Goal: Register for event/course

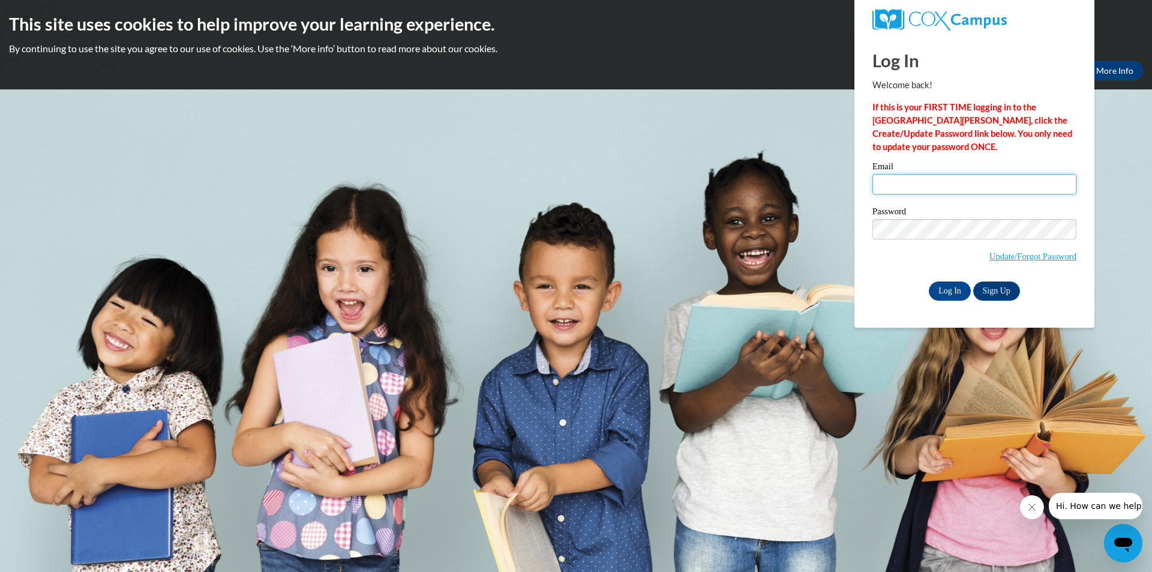
click at [916, 182] on input "Email" at bounding box center [974, 184] width 204 height 20
type input "hallieeckdahl@lowndes.k12.ga.us"
click at [988, 293] on link "Sign Up" at bounding box center [996, 290] width 47 height 19
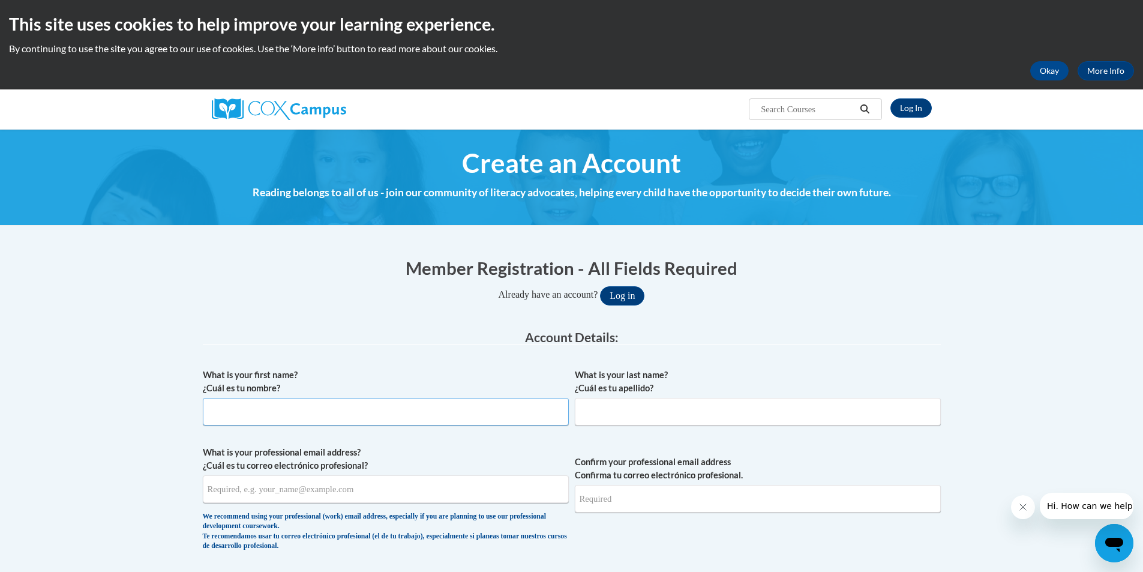
click at [275, 419] on input "What is your first name? ¿Cuál es tu nombre?" at bounding box center [386, 412] width 366 height 28
type input "Hallie"
type input "Eckdahl"
type input "eckdahllance@gmail.com"
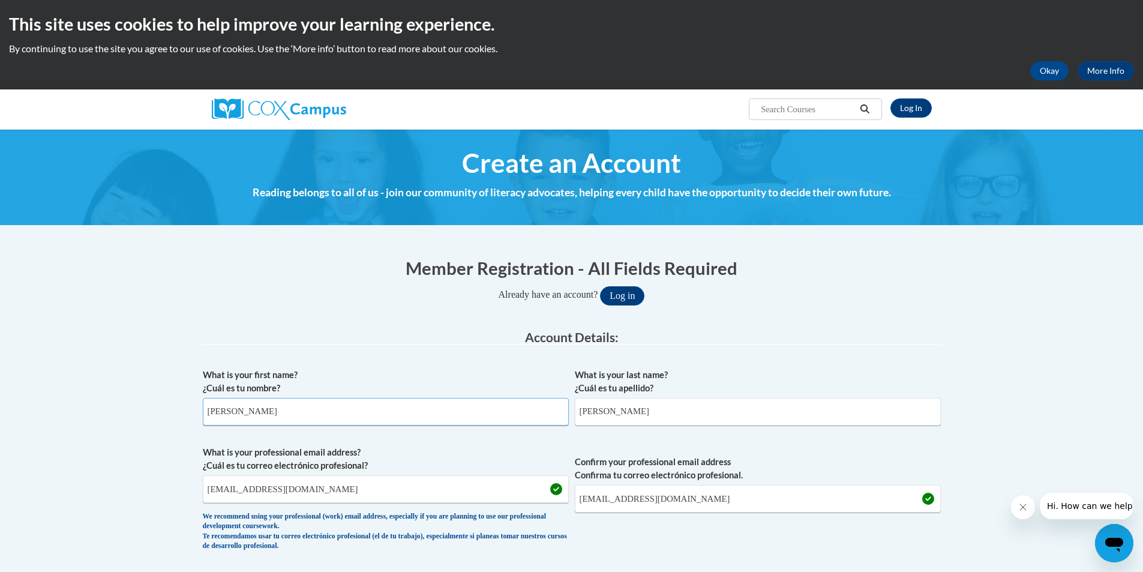
scroll to position [120, 0]
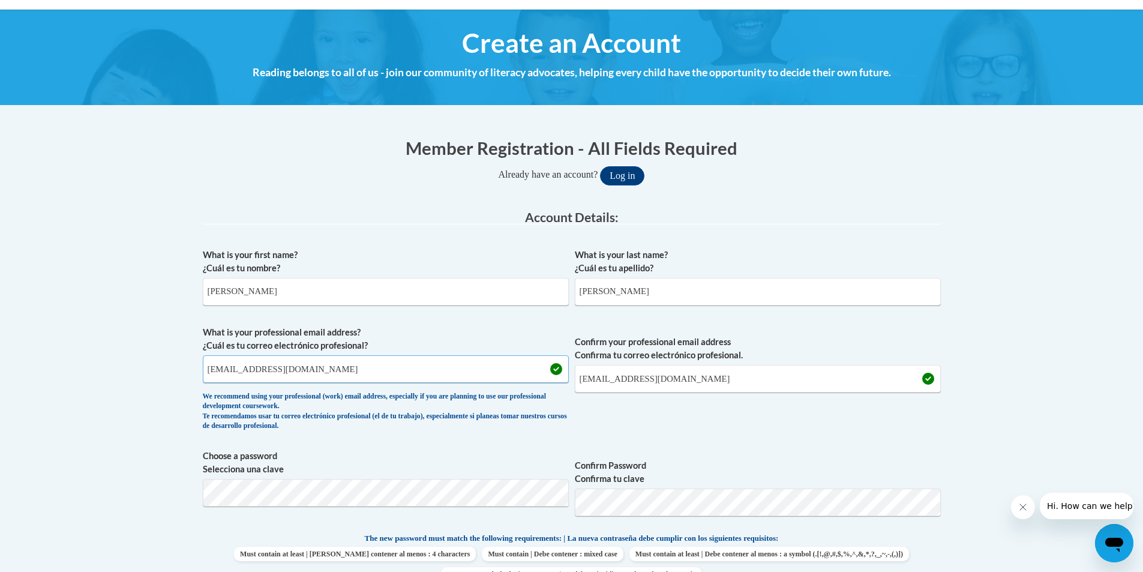
drag, startPoint x: 318, startPoint y: 367, endPoint x: 78, endPoint y: 388, distance: 240.9
type input "hallieeckdahl@lowndes.k12.ga.us"
drag, startPoint x: 543, startPoint y: 374, endPoint x: 474, endPoint y: 375, distance: 69.0
click at [474, 375] on span "What is your professional email address? ¿Cuál es tu correo electrónico profesi…" at bounding box center [572, 381] width 738 height 111
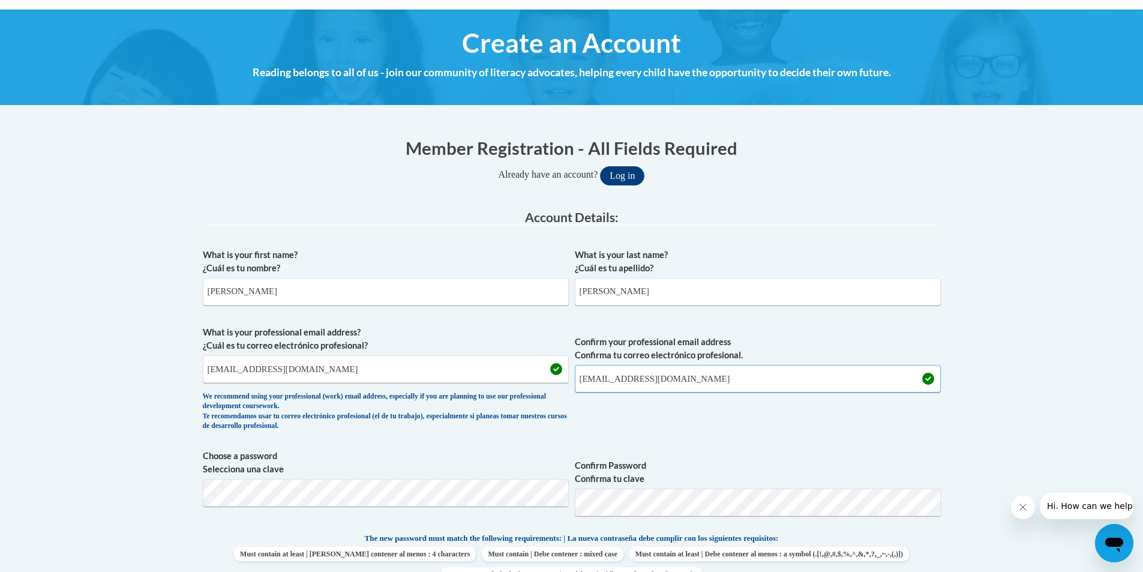
type input "hallieeckdahl@lowndes.k12.ga.us"
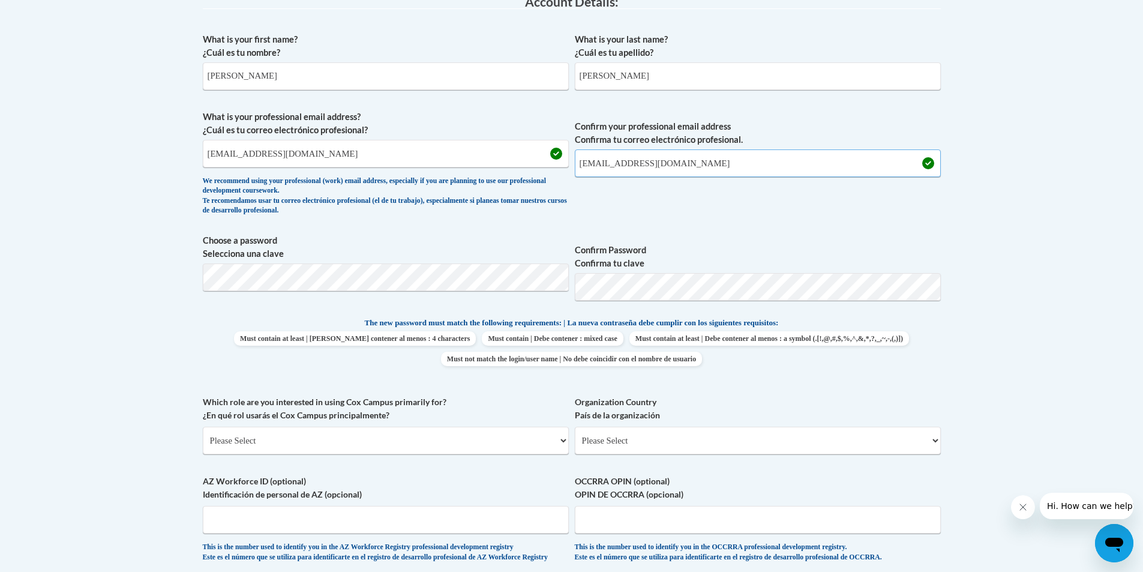
scroll to position [360, 0]
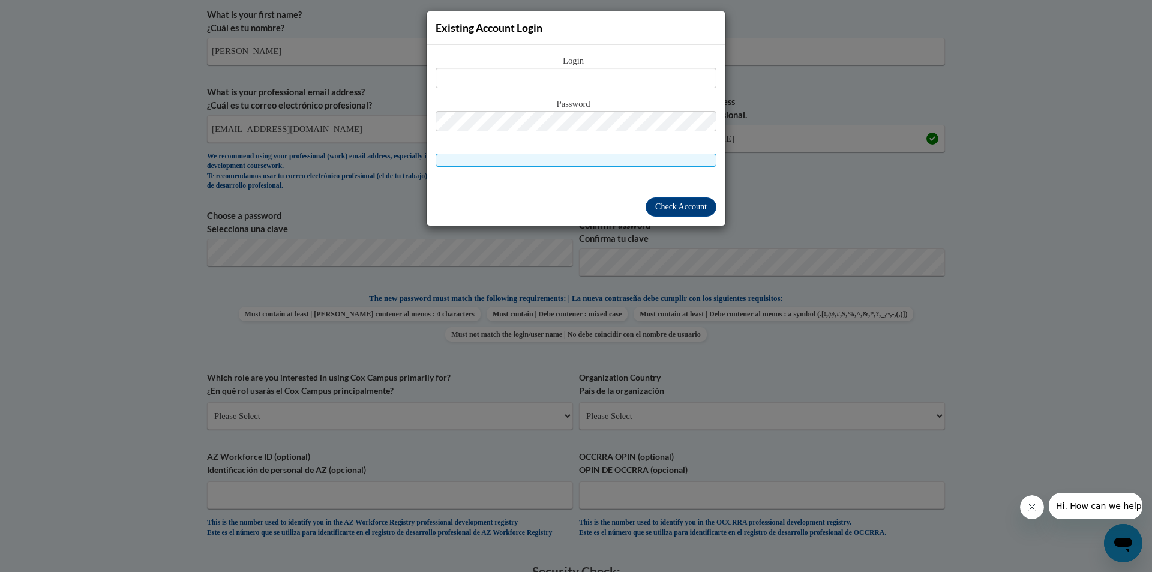
click at [881, 102] on div "Existing Account Login Login Password" at bounding box center [576, 286] width 1152 height 572
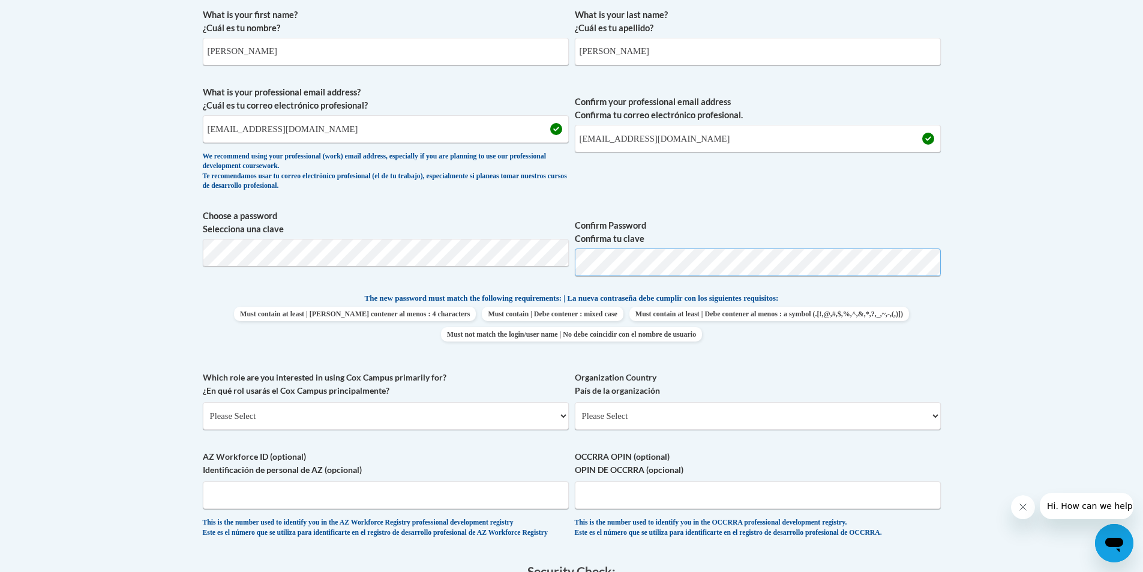
click at [559, 274] on span "Choose a password Selecciona una clave Confirm Password Confirma tu clave" at bounding box center [572, 247] width 738 height 76
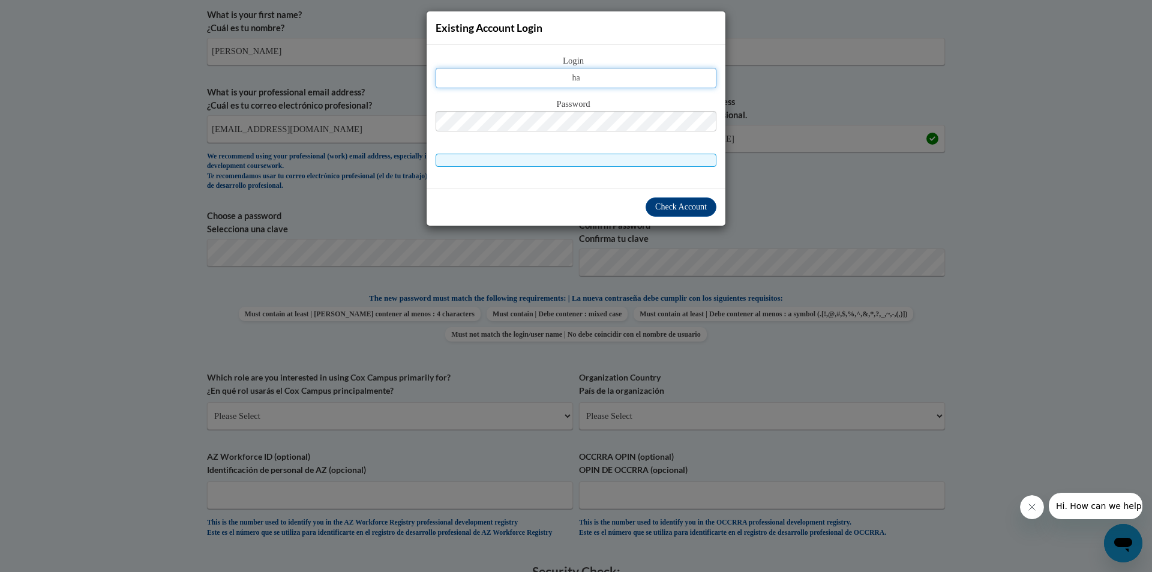
type input "hallieeckdahl@lowndes.k12.ga.us"
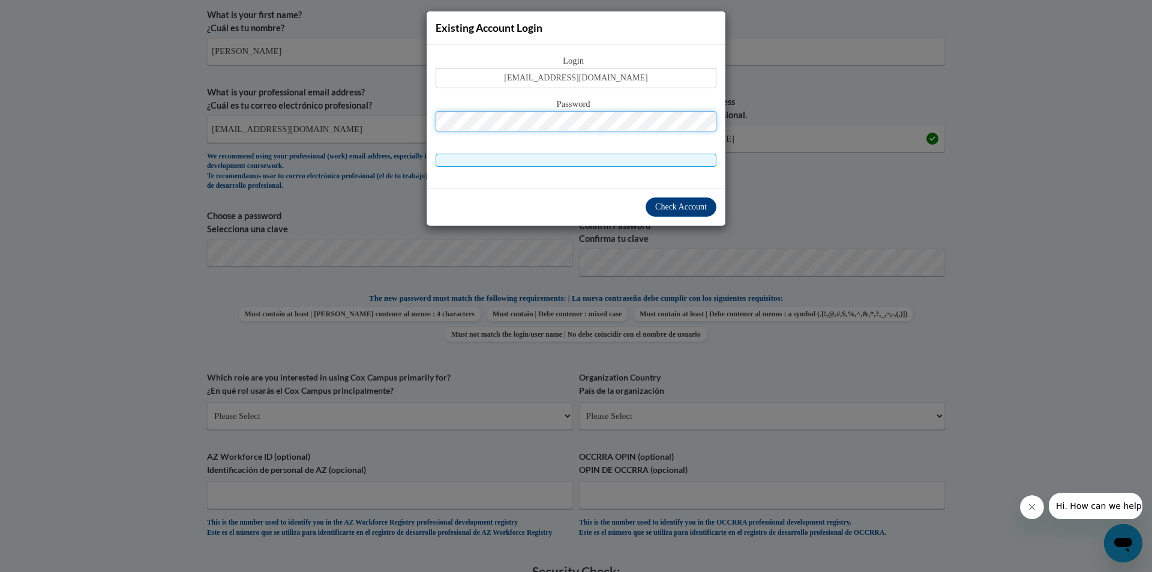
click at [683, 210] on span "Check Account" at bounding box center [681, 206] width 52 height 9
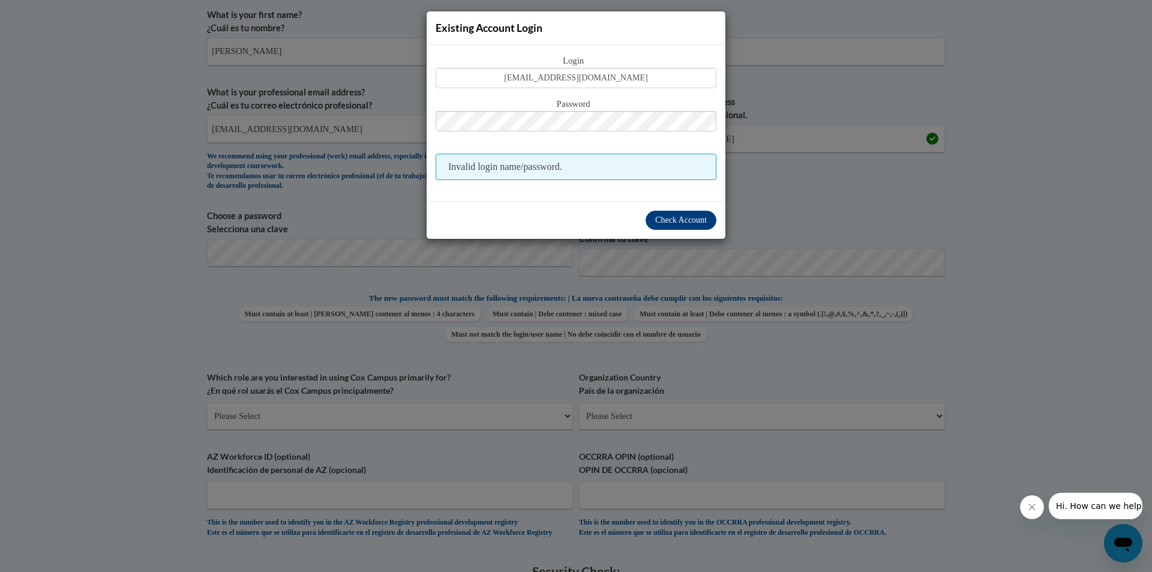
click at [797, 188] on div "Existing Account Login Login hallieeckdahl@lowndes.k12.ga.us Password Invalid l…" at bounding box center [576, 286] width 1152 height 572
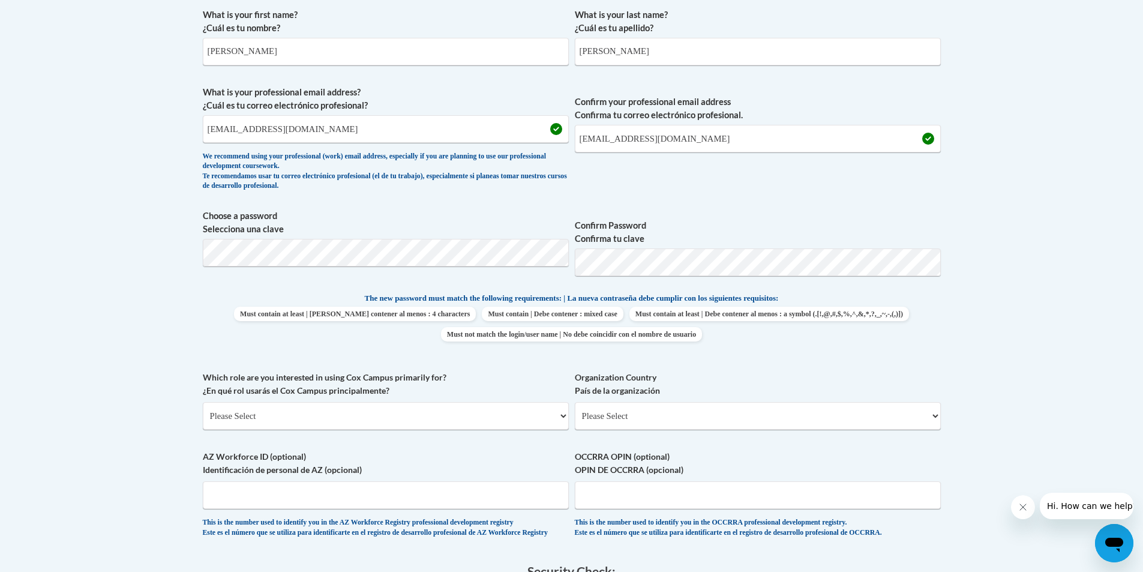
scroll to position [420, 0]
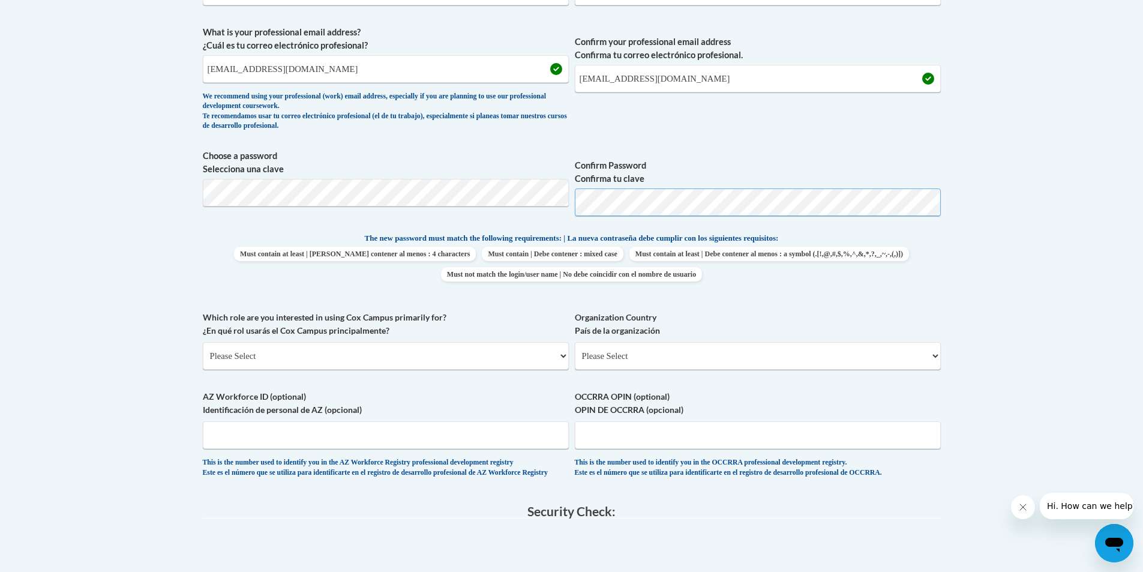
click at [529, 212] on span "Choose a password Selecciona una clave Confirm Password Confirma tu clave" at bounding box center [572, 187] width 738 height 76
click at [3, 192] on body "This site uses cookies to help improve your learning experience. By continuing …" at bounding box center [571, 312] width 1143 height 1464
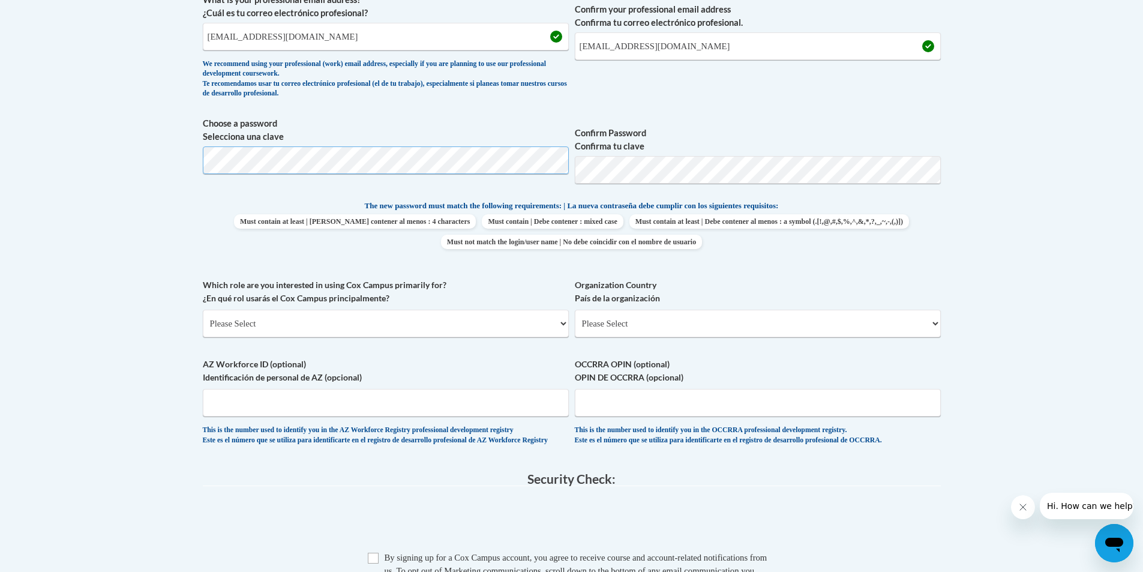
scroll to position [480, 0]
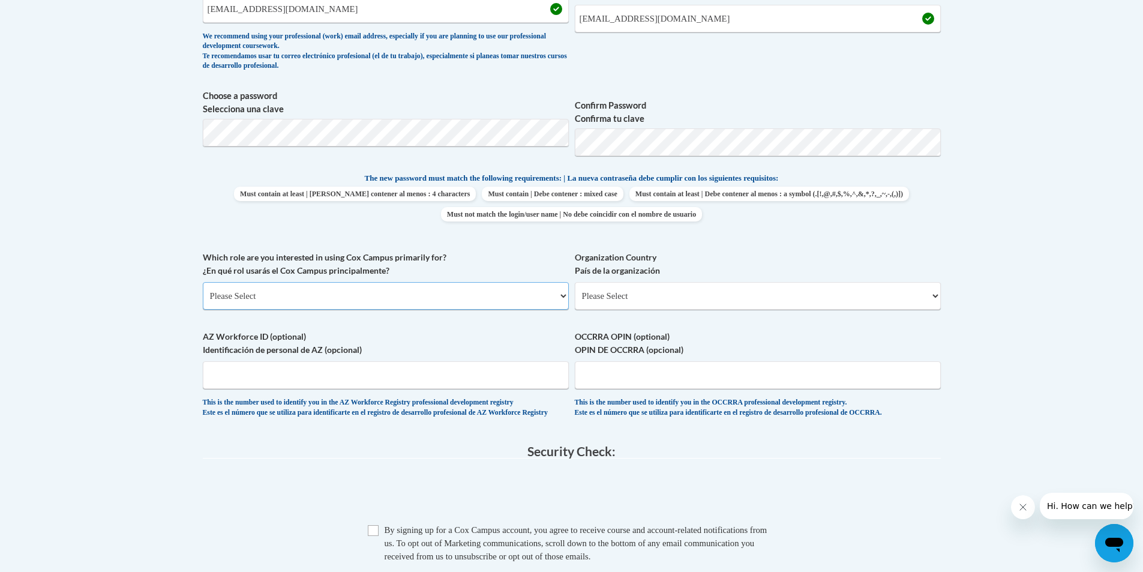
click at [320, 304] on select "Please Select College/University | Colegio/Universidad Community/Nonprofit Part…" at bounding box center [386, 296] width 366 height 28
select select "fbf2d438-af2f-41f8-98f1-81c410e29de3"
click at [203, 282] on select "Please Select College/University | Colegio/Universidad Community/Nonprofit Part…" at bounding box center [386, 296] width 366 height 28
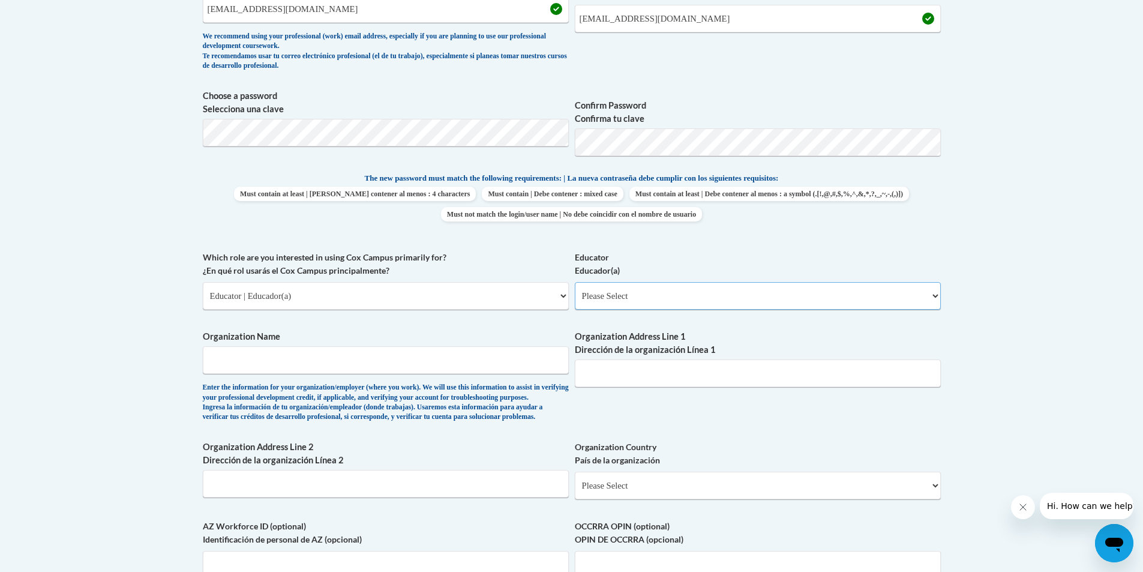
click at [672, 293] on select "Please Select Early Learning/Daycare Teacher/Family Home Care Provider | Maestr…" at bounding box center [758, 296] width 366 height 28
select select "d5fdb05a-b36c-4d60-97fa-9afceda7e903"
click at [575, 282] on select "Please Select Early Learning/Daycare Teacher/Family Home Care Provider | Maestr…" at bounding box center [758, 296] width 366 height 28
click at [253, 364] on input "Organization Name" at bounding box center [386, 360] width 366 height 28
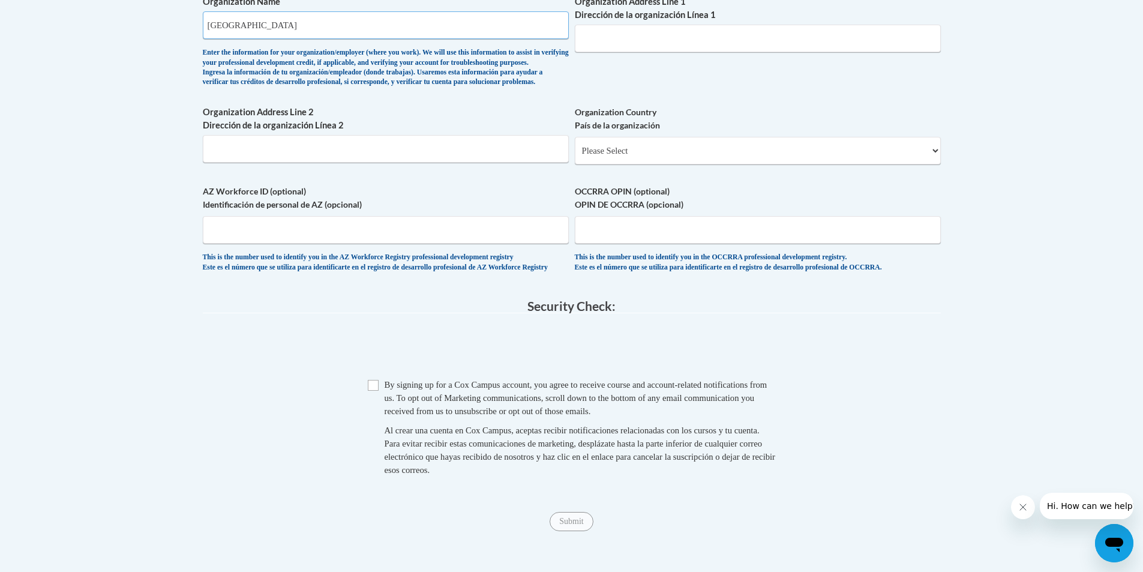
scroll to position [840, 0]
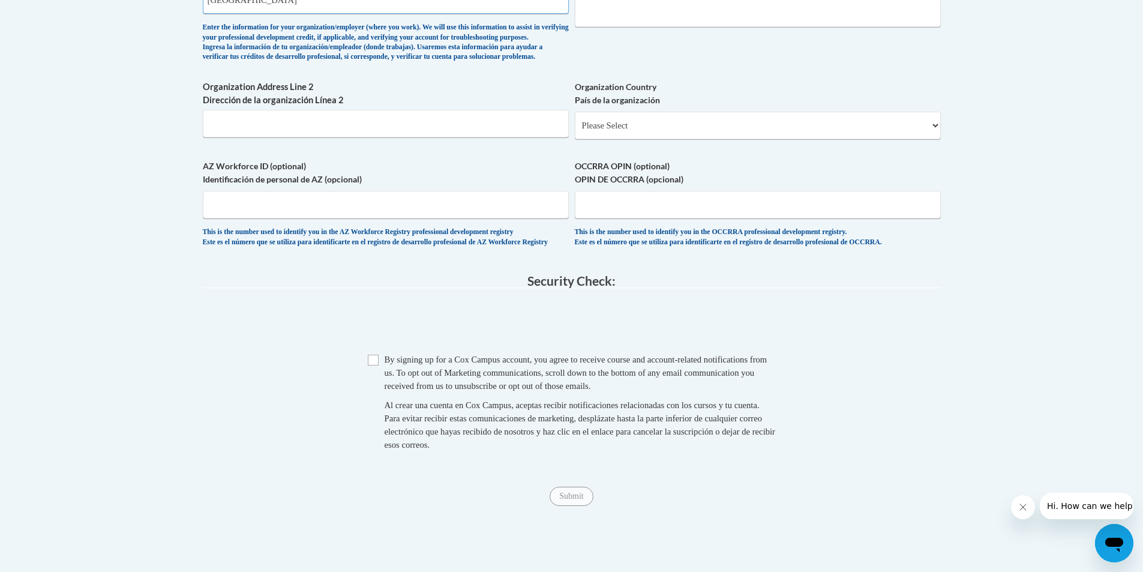
type input "Lowndes County Schools"
click at [375, 365] on input "Checkbox" at bounding box center [373, 360] width 11 height 11
checkbox input "true"
click at [576, 506] on input "Submit" at bounding box center [571, 496] width 43 height 19
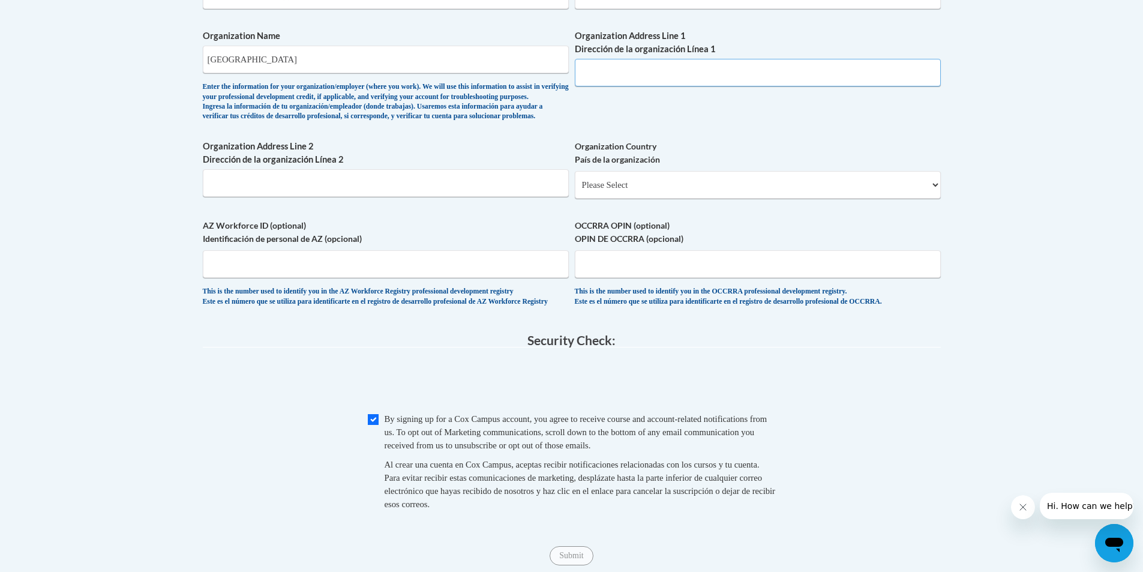
scroll to position [659, 0]
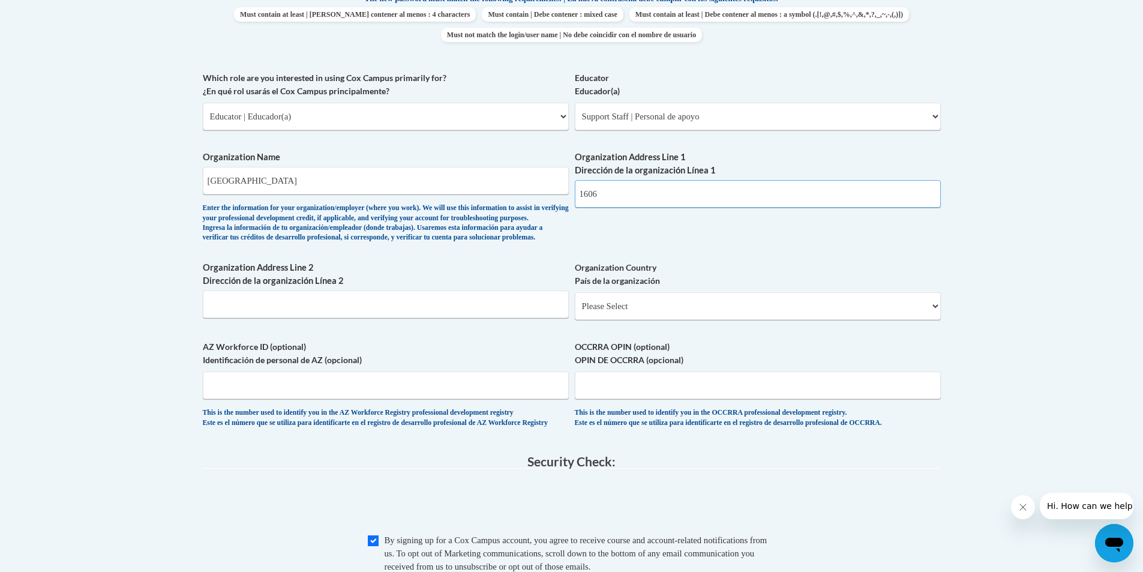
type input "1606 Norman Drive"
click at [457, 318] on input "Organization Address Line 2 Dirección de la organización Línea 2" at bounding box center [386, 304] width 366 height 28
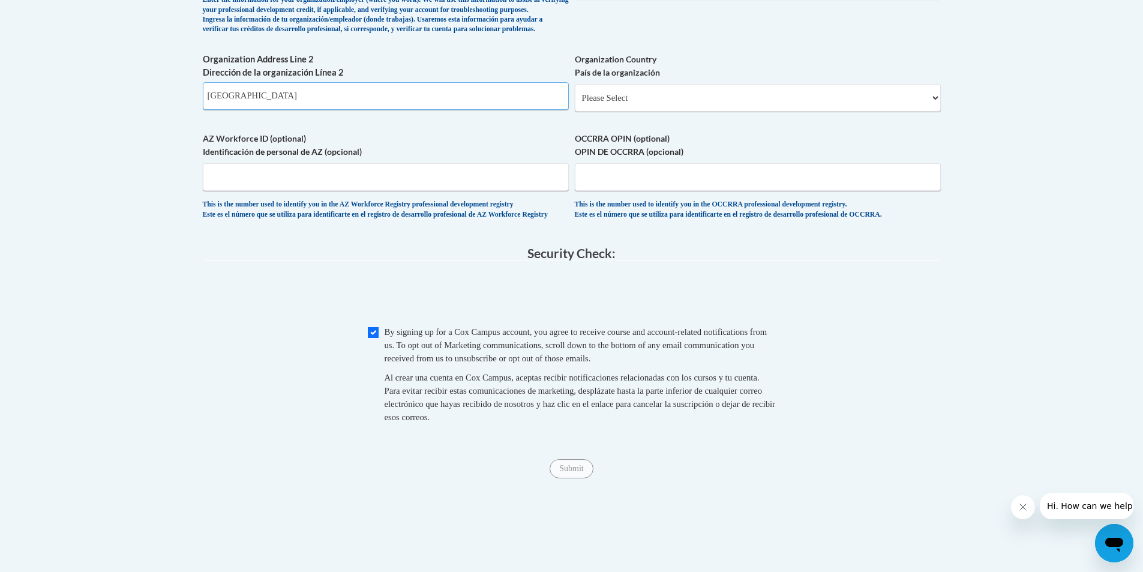
scroll to position [1019, 0]
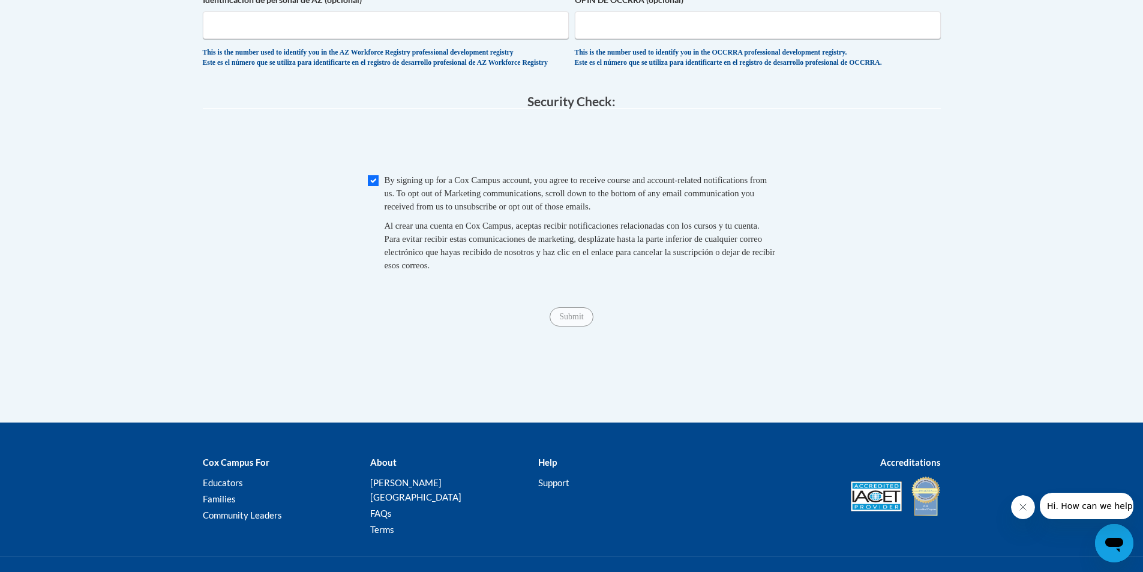
type input "Valdosta, GA 31601"
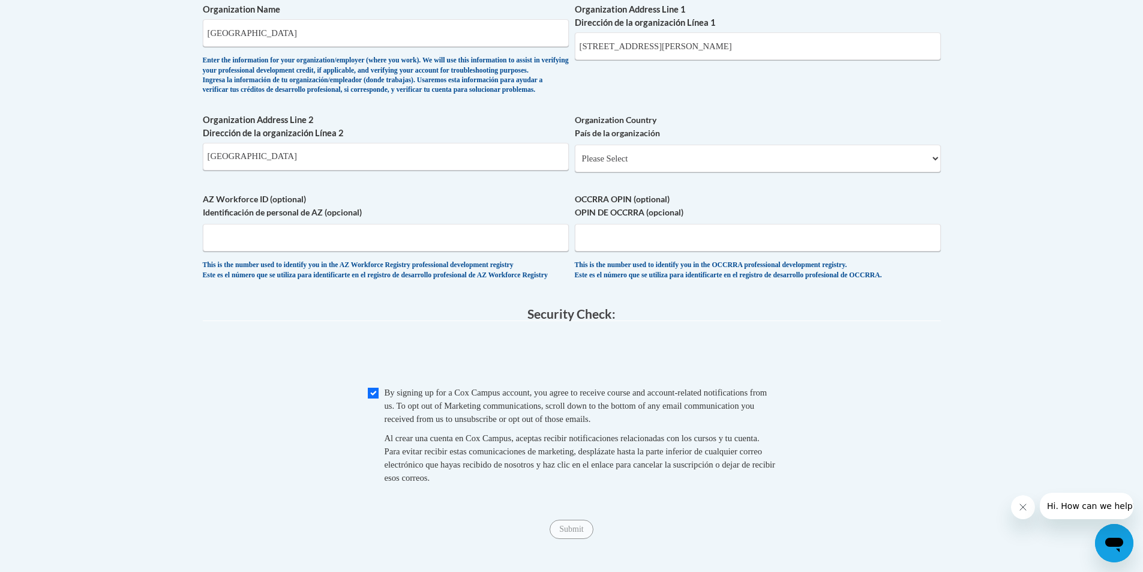
scroll to position [779, 0]
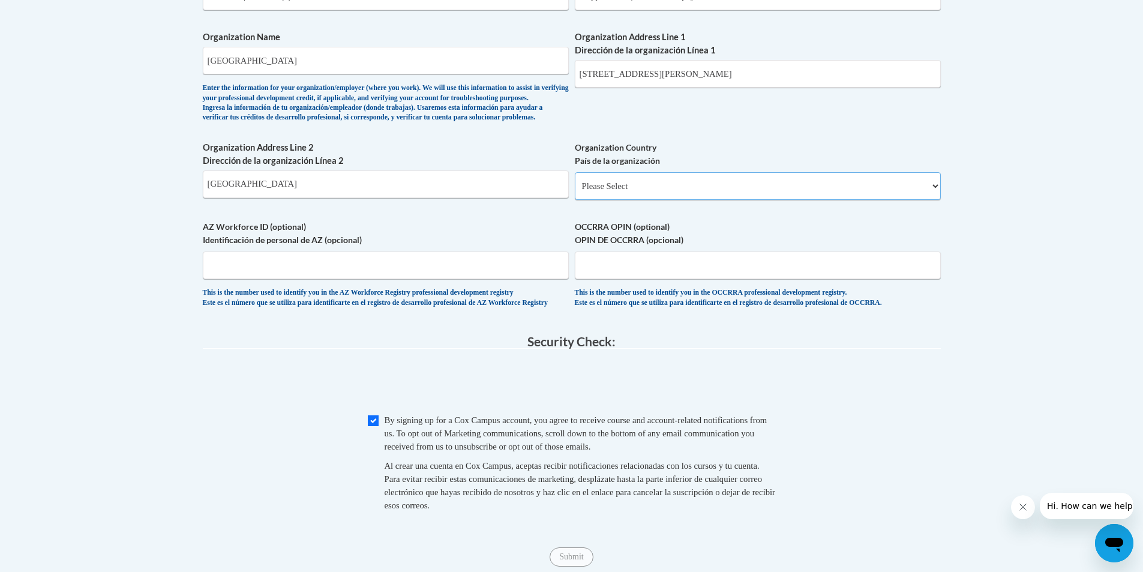
click at [676, 200] on select "Please Select United States | Estados Unidos Outside of the United States | Fue…" at bounding box center [758, 186] width 366 height 28
select select "ad49bcad-a171-4b2e-b99c-48b446064914"
click at [575, 191] on select "Please Select United States | Estados Unidos Outside of the United States | Fue…" at bounding box center [758, 186] width 366 height 28
select select
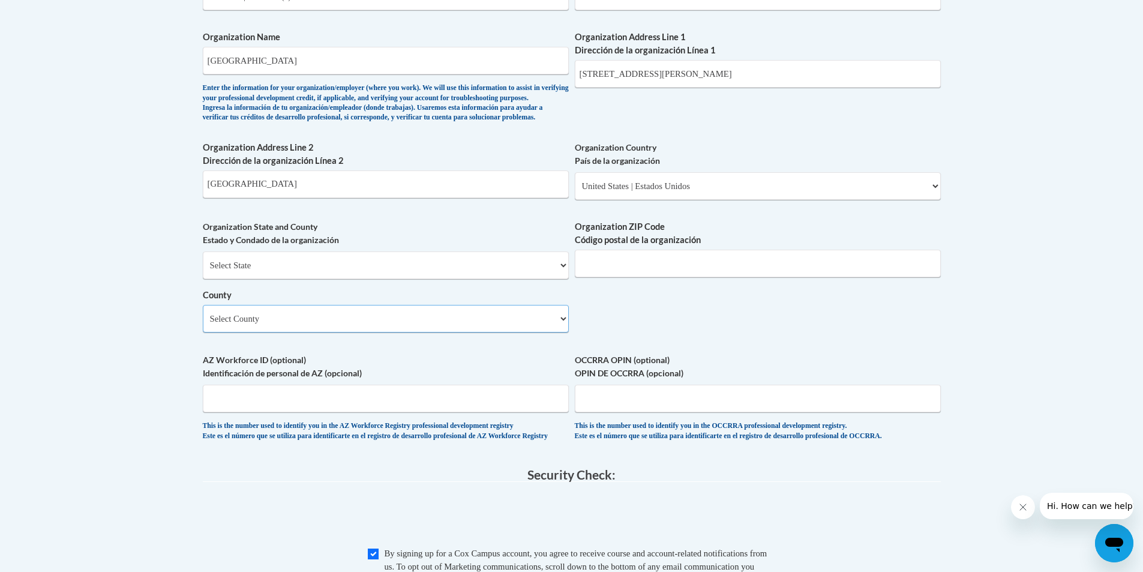
click at [317, 332] on select "Select County Appling Atkinson Bacon Baker Baldwin Banks Barrow Bartow Ben Hill…" at bounding box center [386, 319] width 366 height 28
select select "Lowndes"
click at [203, 325] on select "Select County Appling Atkinson Bacon Baker Baldwin Banks Barrow Bartow Ben Hill…" at bounding box center [386, 319] width 366 height 28
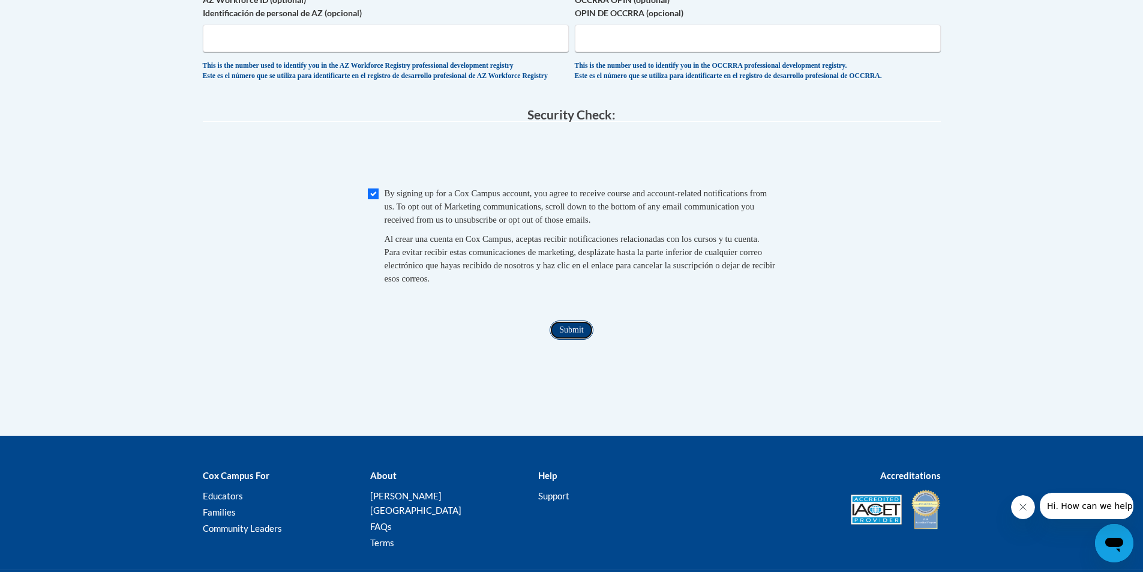
click at [558, 340] on input "Submit" at bounding box center [571, 329] width 43 height 19
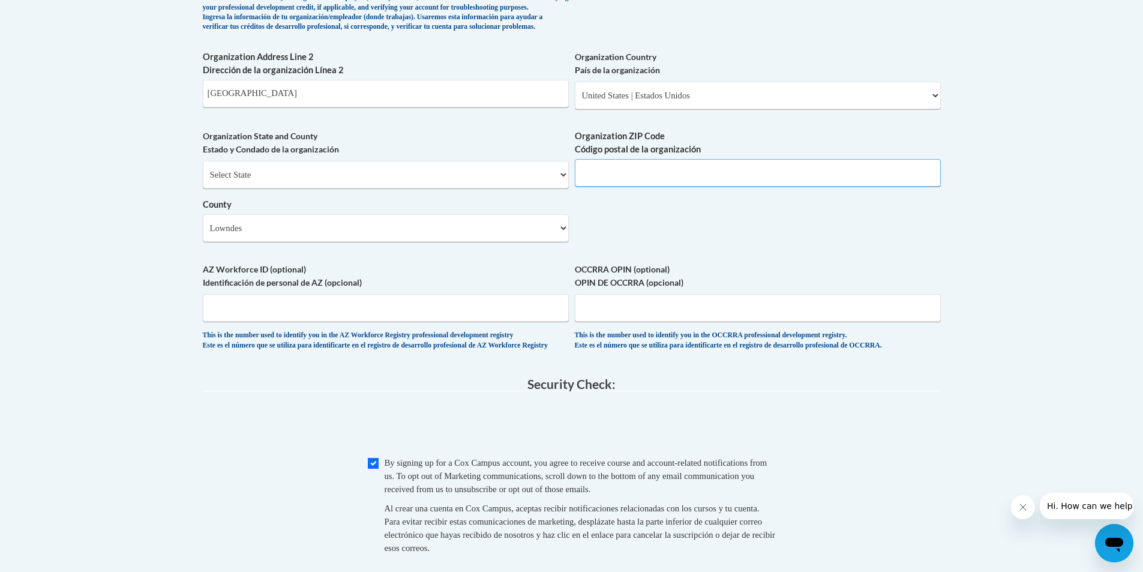
scroll to position [869, 0]
type input "31601"
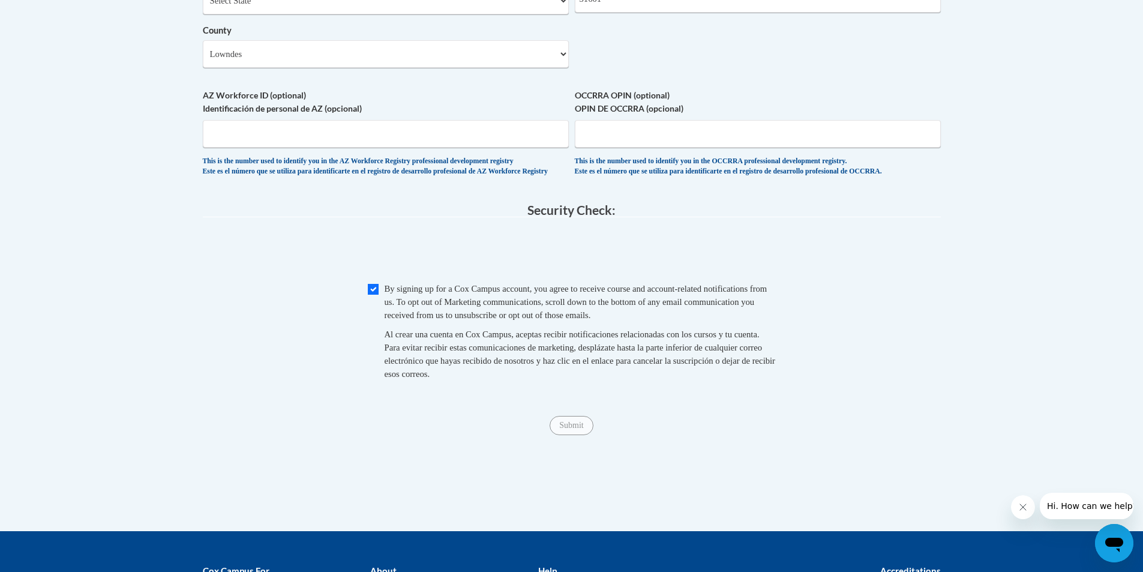
scroll to position [1049, 0]
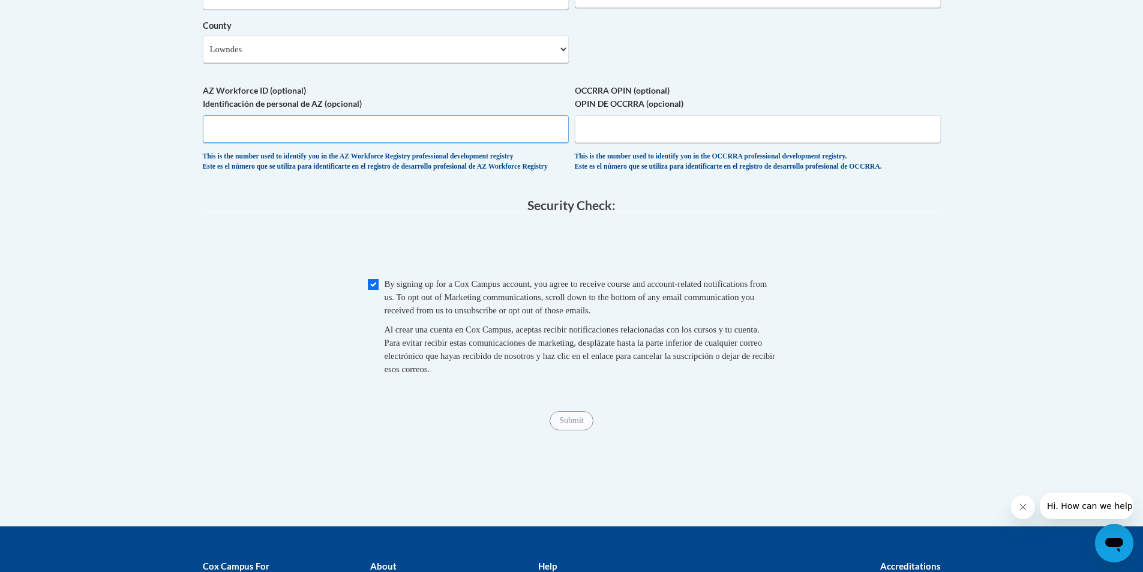
click at [275, 143] on input "AZ Workforce ID (optional) Identificación de personal de AZ (opcional)" at bounding box center [386, 129] width 366 height 28
click at [642, 143] on input "OCCRRA OPIN (optional) OPIN DE OCCRRA (opcional)" at bounding box center [758, 129] width 366 height 28
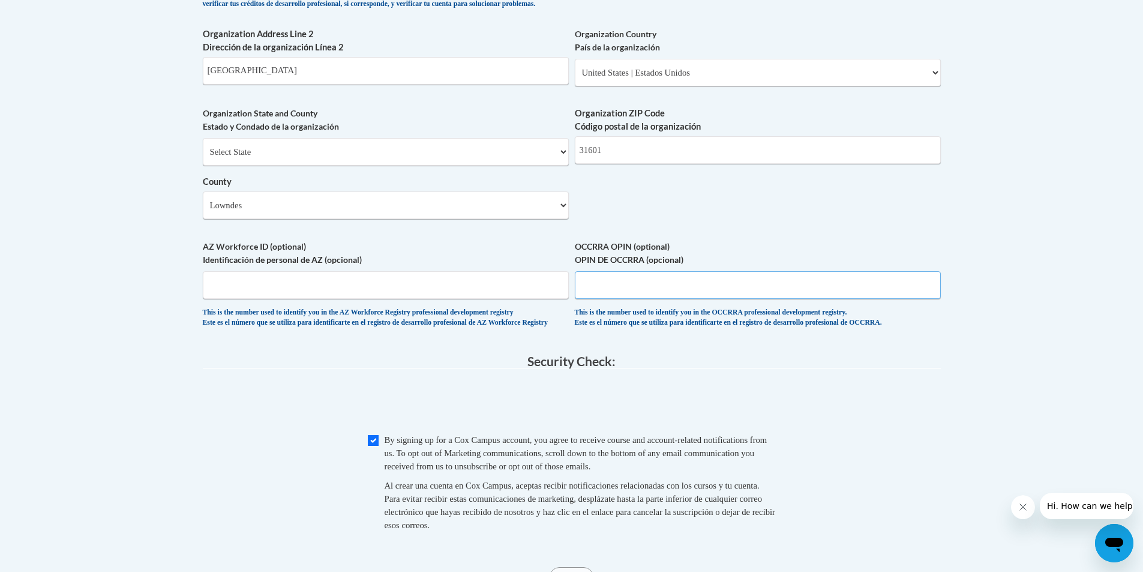
scroll to position [869, 0]
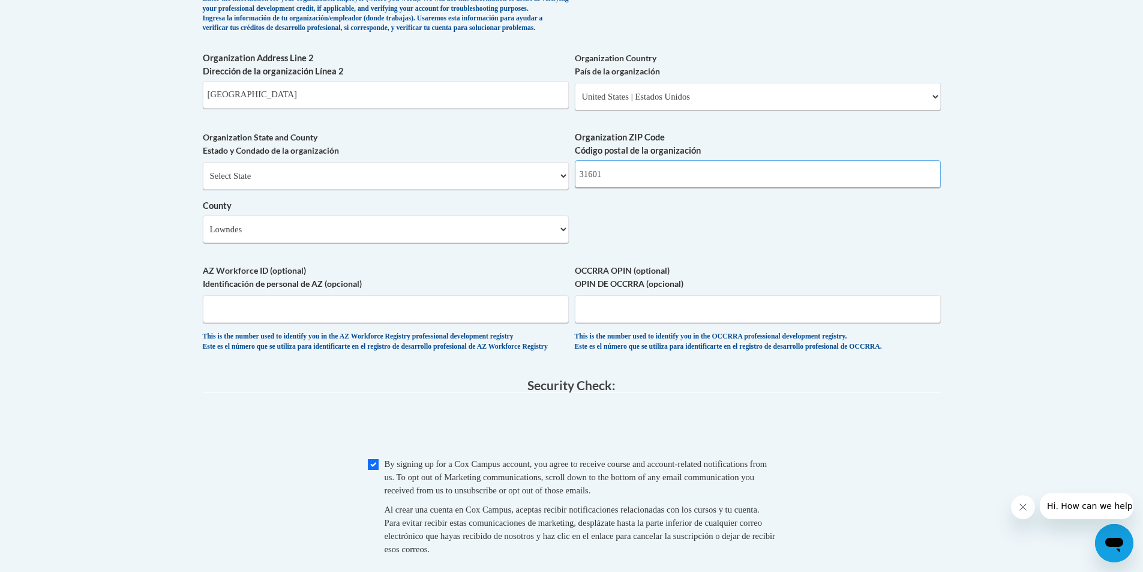
click at [659, 188] on input "31601" at bounding box center [758, 174] width 366 height 28
click at [343, 243] on select "Select County Appling Atkinson Bacon Baker Baldwin Banks Barrow Bartow Ben Hill…" at bounding box center [386, 229] width 366 height 28
click at [317, 190] on select "Select State Alabama Alaska Arizona Arkansas California Colorado Connecticut De…" at bounding box center [386, 176] width 366 height 28
click at [359, 109] on input "Valdosta, GA 31601" at bounding box center [386, 95] width 366 height 28
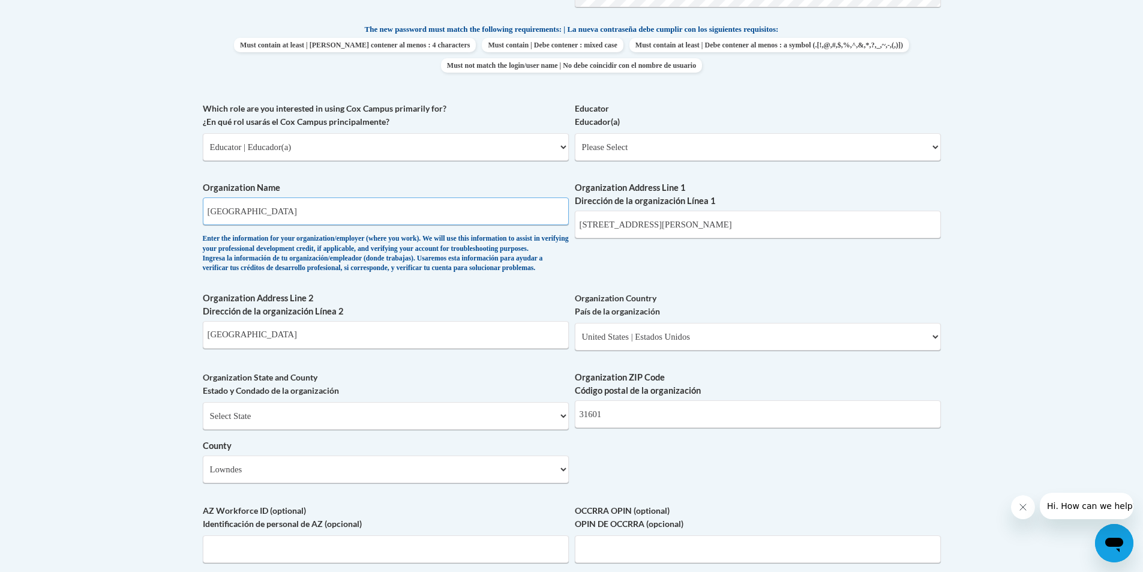
click at [451, 217] on input "Lowndes County Schools" at bounding box center [386, 211] width 366 height 28
click at [696, 148] on select "Please Select Early Learning/Daycare Teacher/Family Home Care Provider | Maestr…" at bounding box center [758, 147] width 366 height 28
select select "d5fdb05a-b36c-4d60-97fa-9afceda7e903"
click at [575, 133] on select "Please Select Early Learning/Daycare Teacher/Family Home Care Provider | Maestr…" at bounding box center [758, 147] width 366 height 28
select select "null"
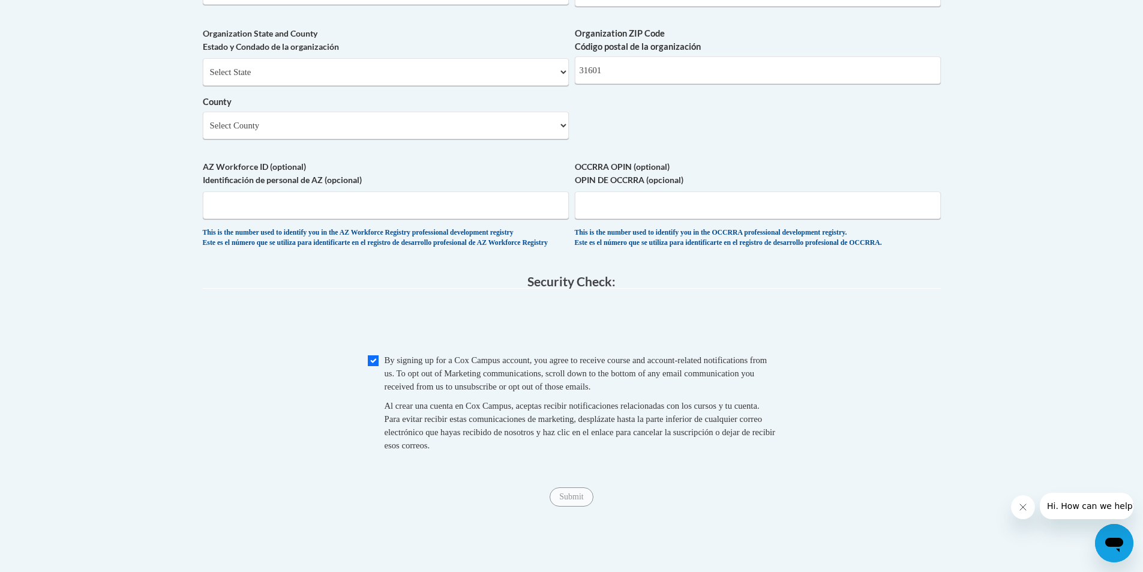
scroll to position [1109, 0]
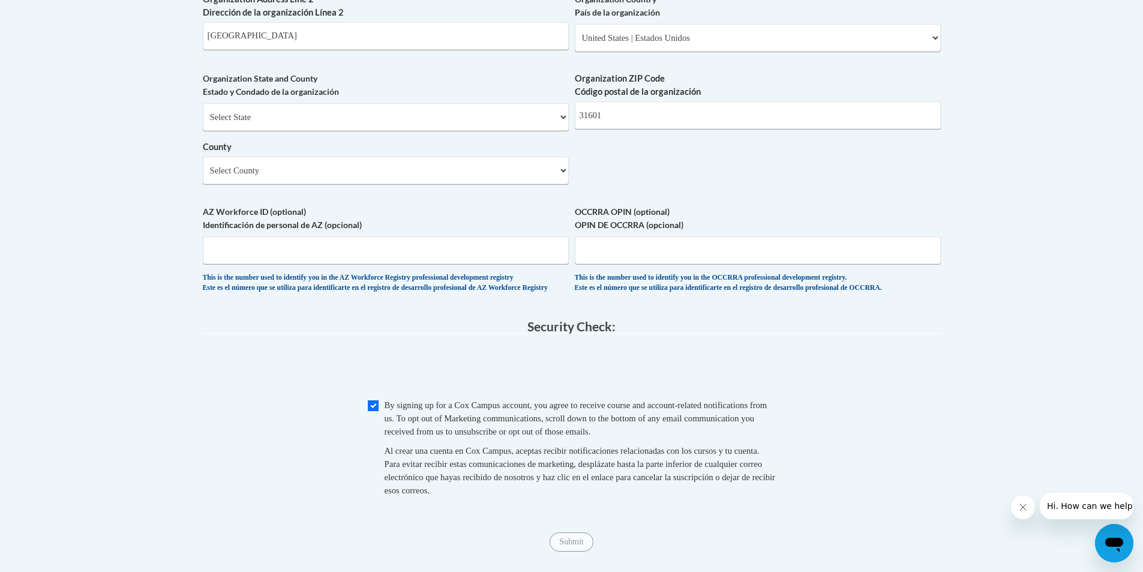
scroll to position [869, 0]
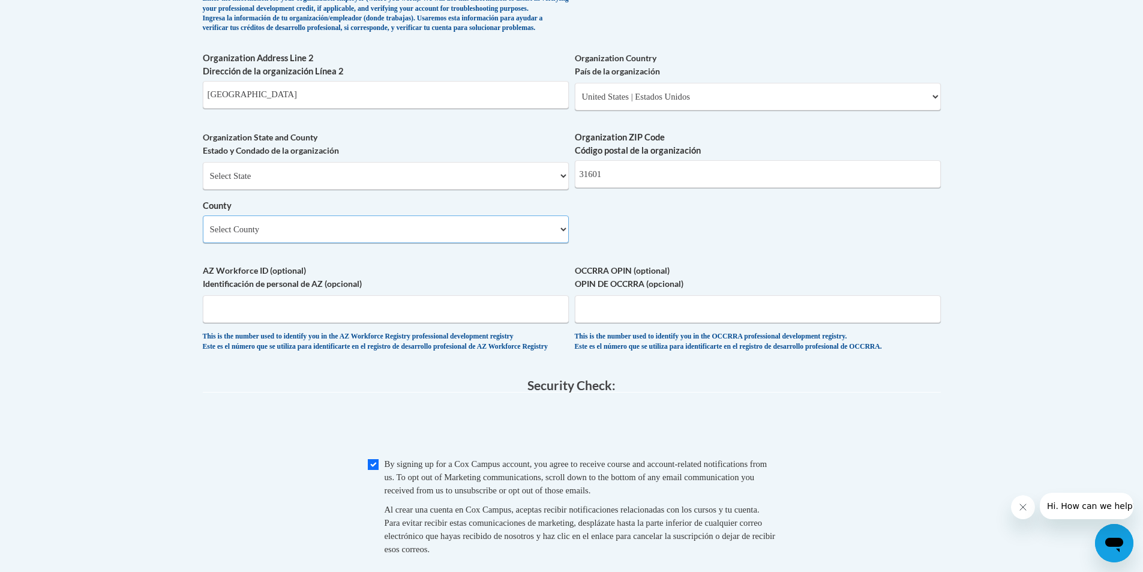
click at [448, 243] on select "Select County Appling Atkinson Bacon Baker Baldwin Banks Barrow Bartow Ben Hill…" at bounding box center [386, 229] width 366 height 28
select select "Lowndes"
click at [203, 235] on select "Select County Appling Atkinson Bacon Baker Baldwin Banks Barrow Bartow Ben Hill…" at bounding box center [386, 229] width 366 height 28
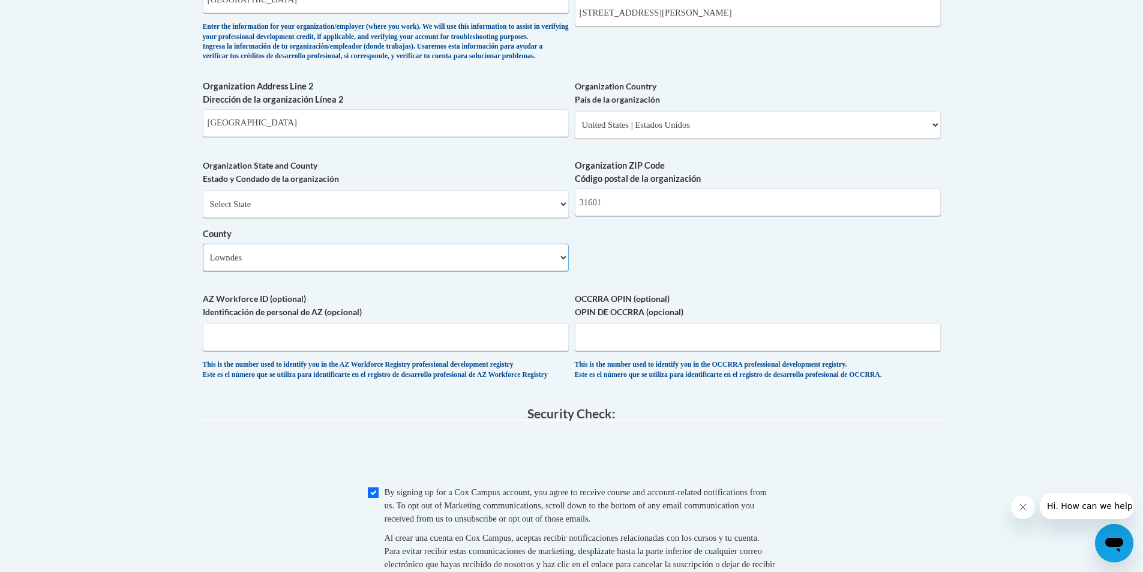
scroll to position [809, 0]
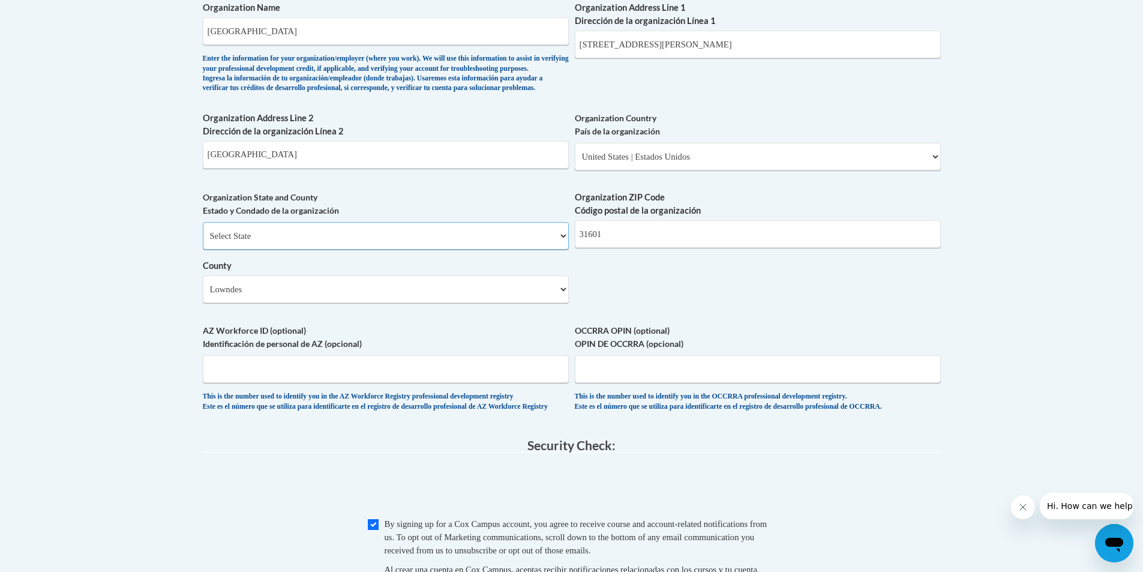
click at [379, 250] on select "Select State Alabama Alaska Arizona Arkansas California Colorado Connecticut De…" at bounding box center [386, 236] width 366 height 28
select select "Georgia"
click at [203, 242] on select "Select State Alabama Alaska Arizona Arkansas California Colorado Connecticut De…" at bounding box center [386, 236] width 366 height 28
click at [368, 303] on select "County" at bounding box center [386, 289] width 366 height 28
click at [203, 295] on select "Select County Appling Atkinson Bacon Baker Baldwin Banks Barrow Bartow Ben Hill…" at bounding box center [386, 289] width 366 height 28
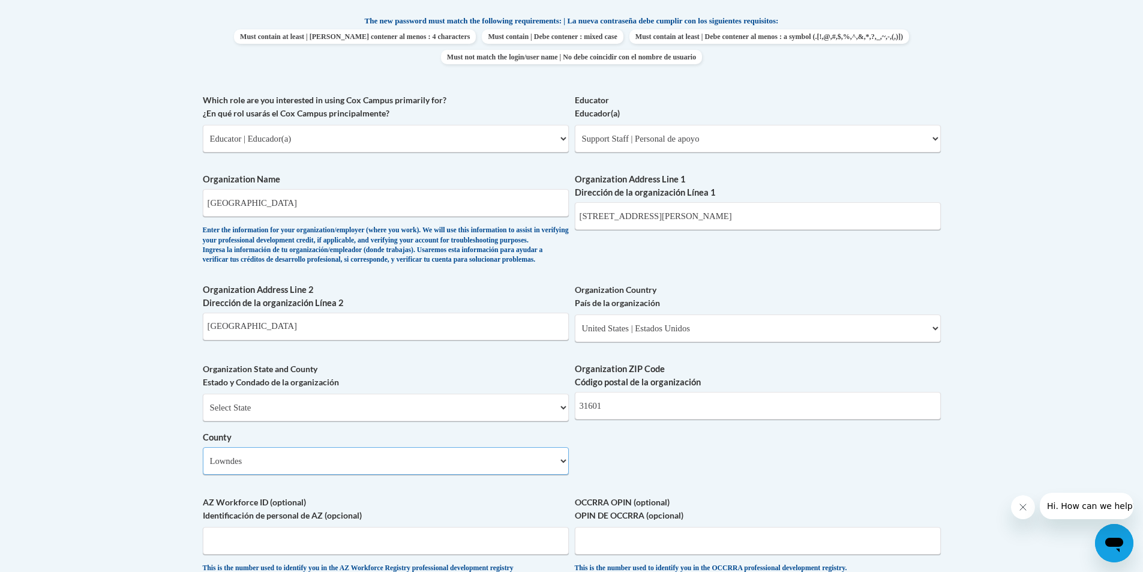
scroll to position [569, 0]
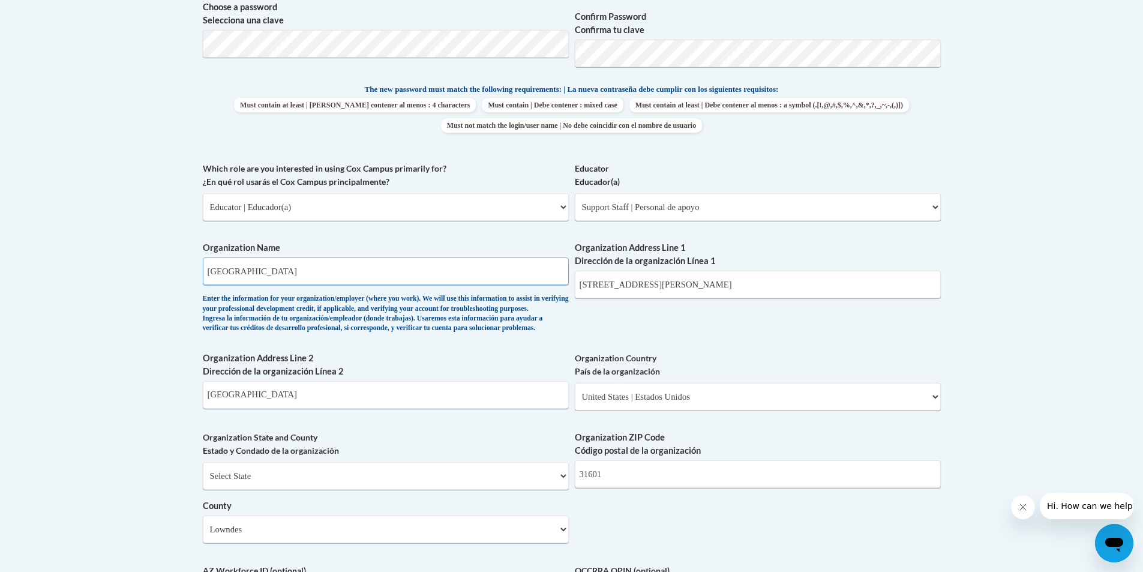
click at [457, 266] on input "Lowndes County Schools" at bounding box center [386, 271] width 366 height 28
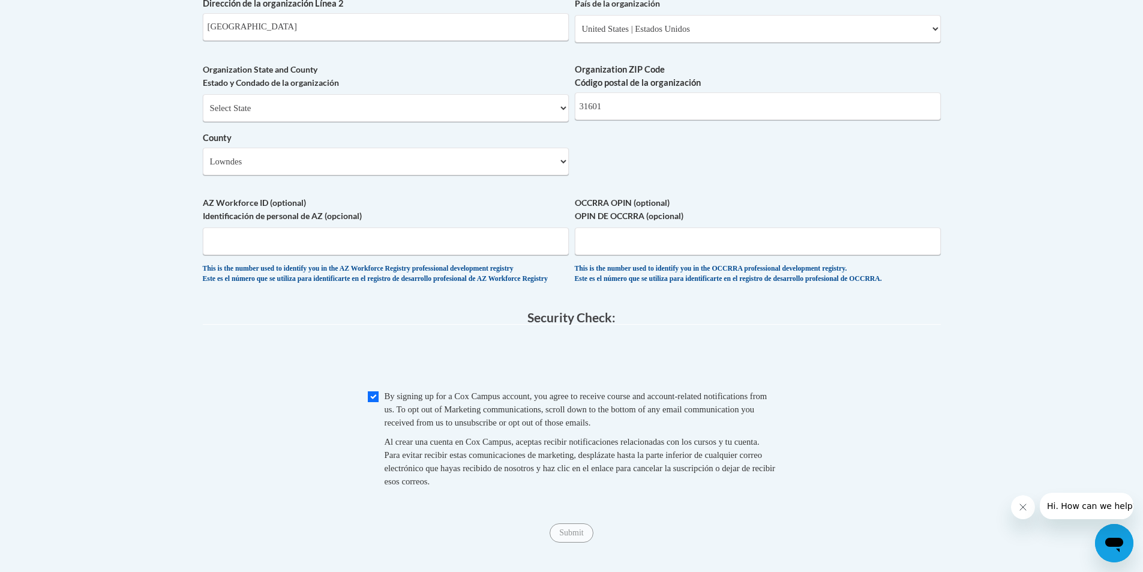
scroll to position [1049, 0]
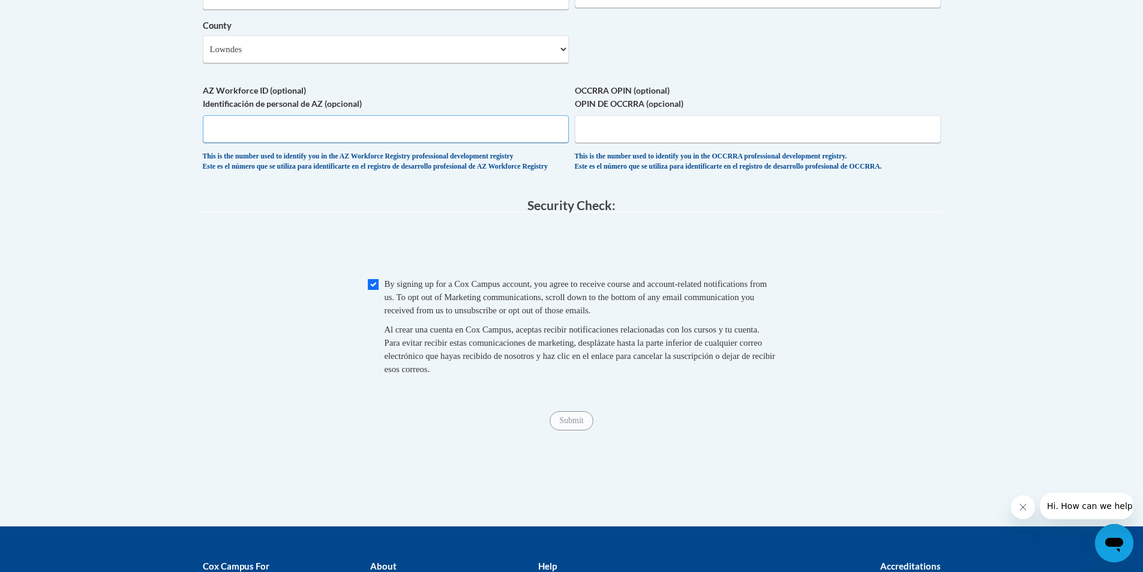
click at [373, 143] on input "AZ Workforce ID (optional) Identificación de personal de AZ (opcional)" at bounding box center [386, 129] width 366 height 28
click at [610, 143] on input "OCCRRA OPIN (optional) OPIN DE OCCRRA (opcional)" at bounding box center [758, 129] width 366 height 28
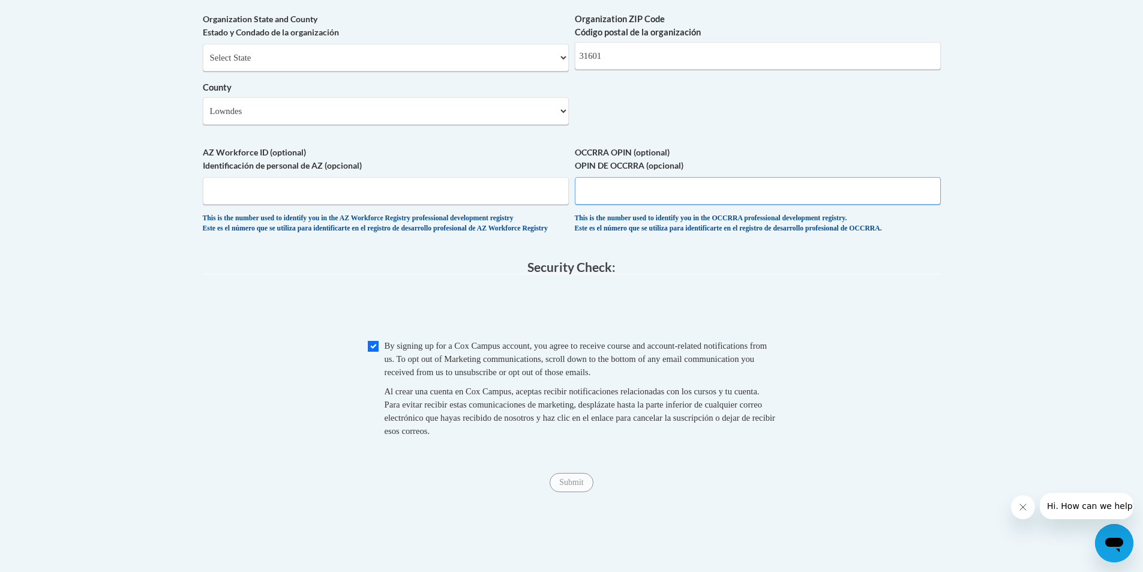
scroll to position [929, 0]
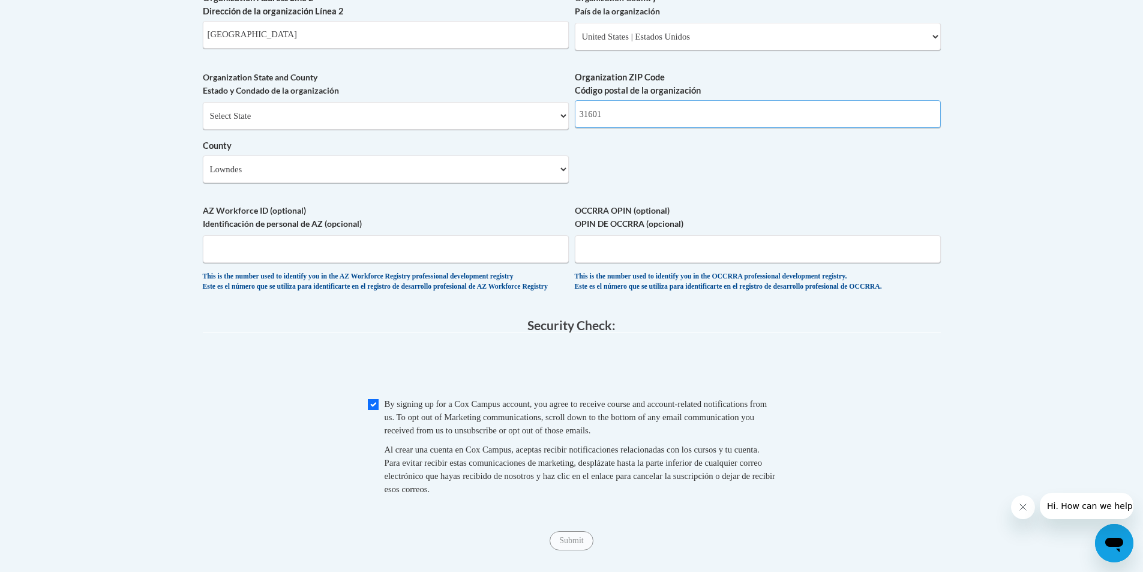
click at [656, 128] on input "31601" at bounding box center [758, 114] width 366 height 28
click at [569, 550] on input "Submit" at bounding box center [571, 540] width 43 height 19
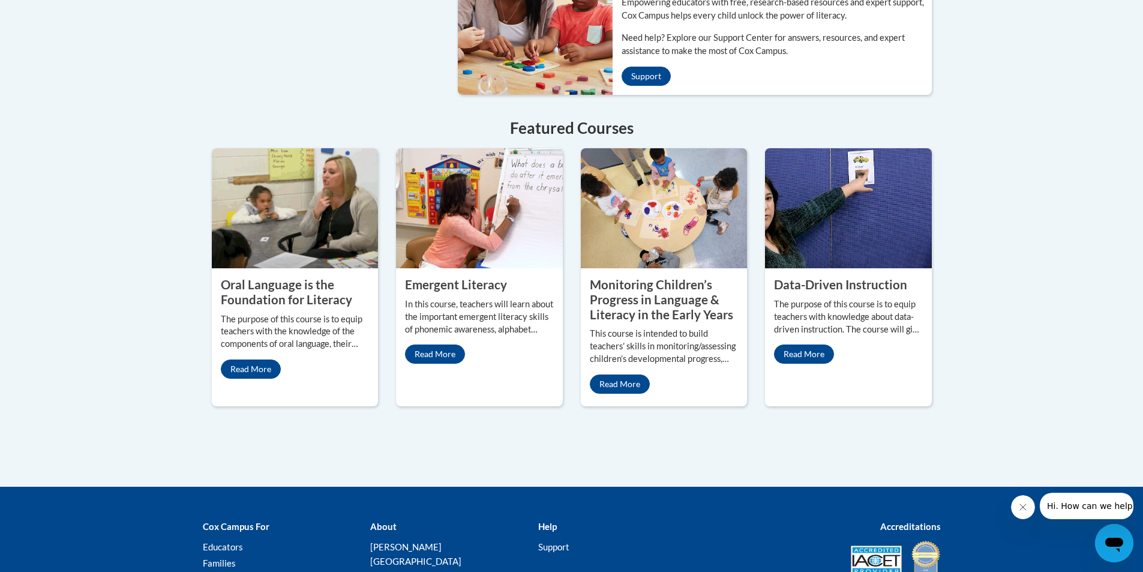
scroll to position [1020, 0]
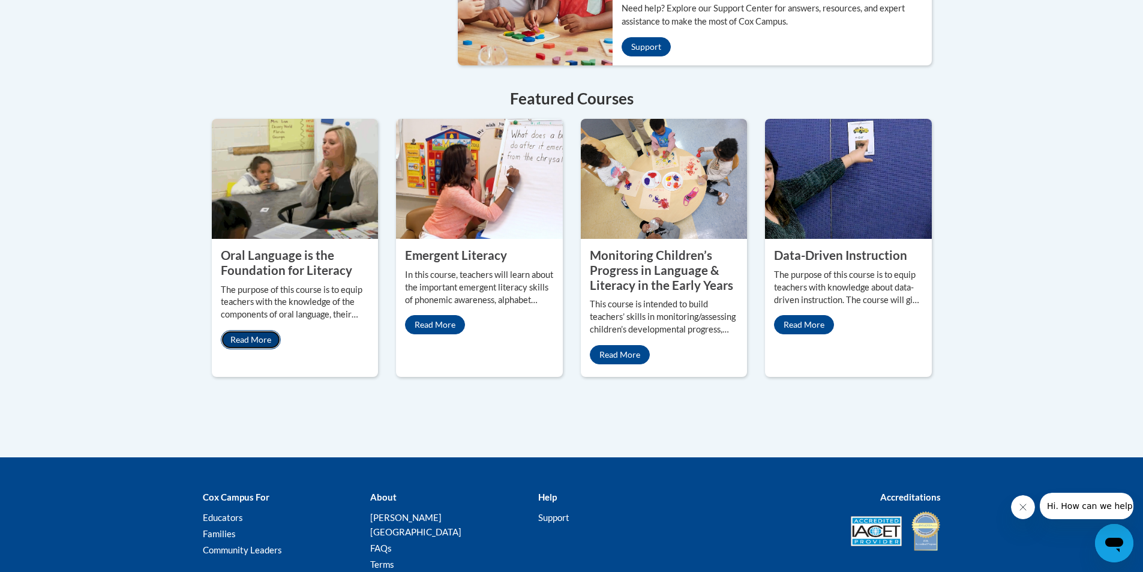
click at [261, 330] on link "Read More" at bounding box center [251, 339] width 60 height 19
click at [466, 315] on p "Read More" at bounding box center [479, 324] width 149 height 19
click at [459, 315] on link "Read More" at bounding box center [435, 324] width 60 height 19
click at [248, 330] on link "Read More" at bounding box center [251, 339] width 60 height 19
click at [657, 254] on property "Monitoring Children’s Progress in Language & Literacy in the Early Years" at bounding box center [661, 270] width 143 height 44
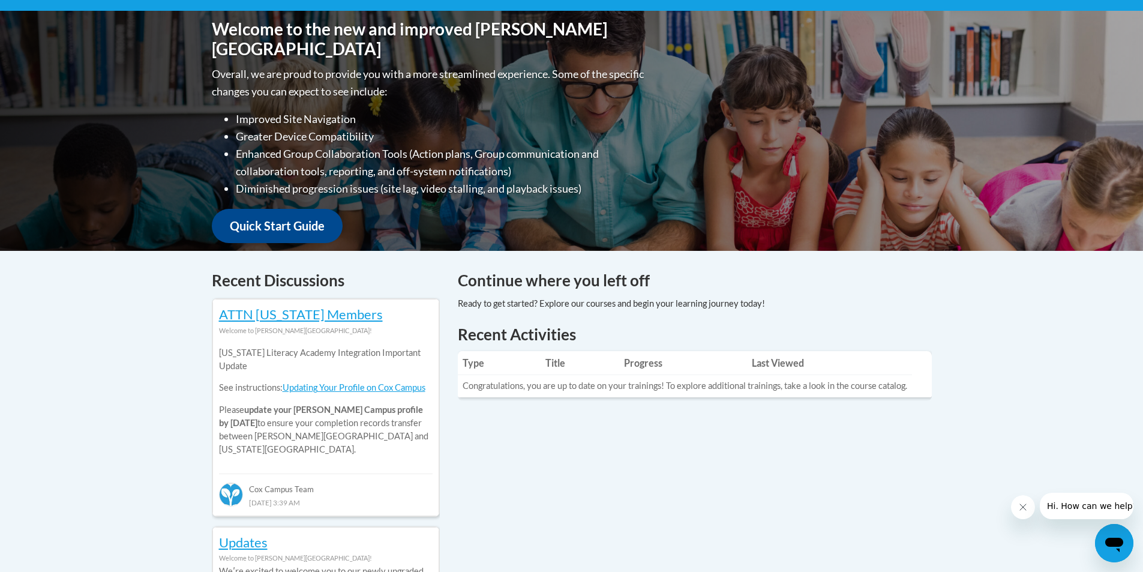
scroll to position [120, 0]
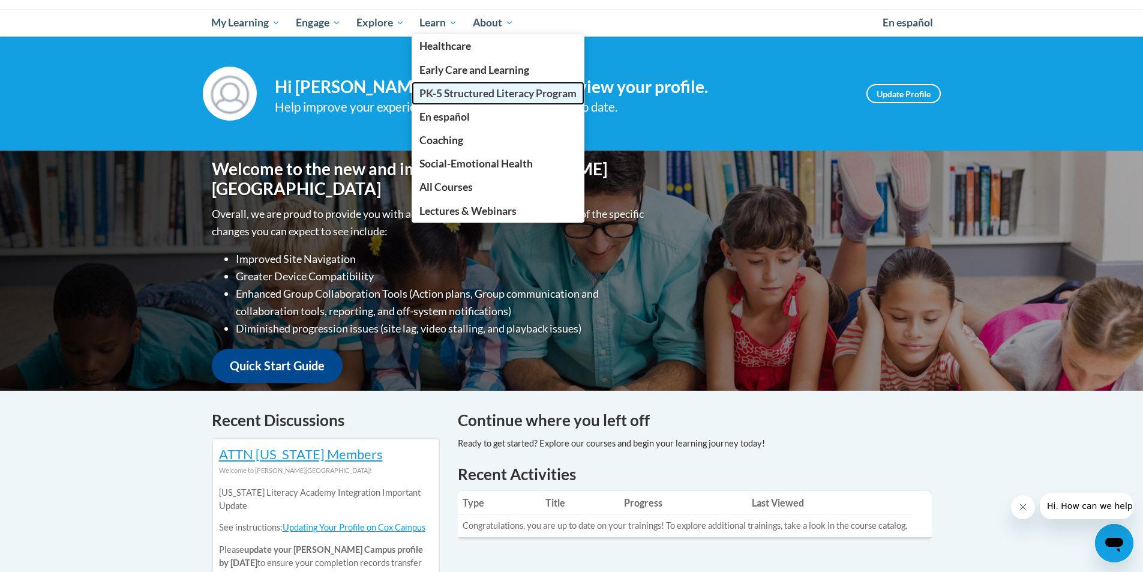
click at [469, 92] on span "PK-5 Structured Literacy Program" at bounding box center [497, 93] width 157 height 13
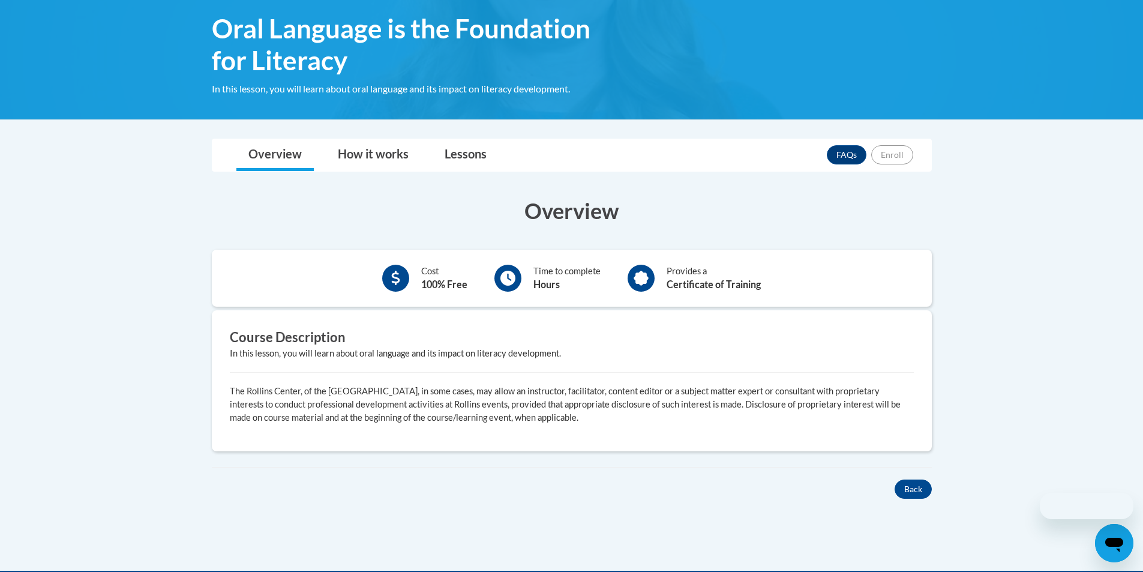
scroll to position [300, 0]
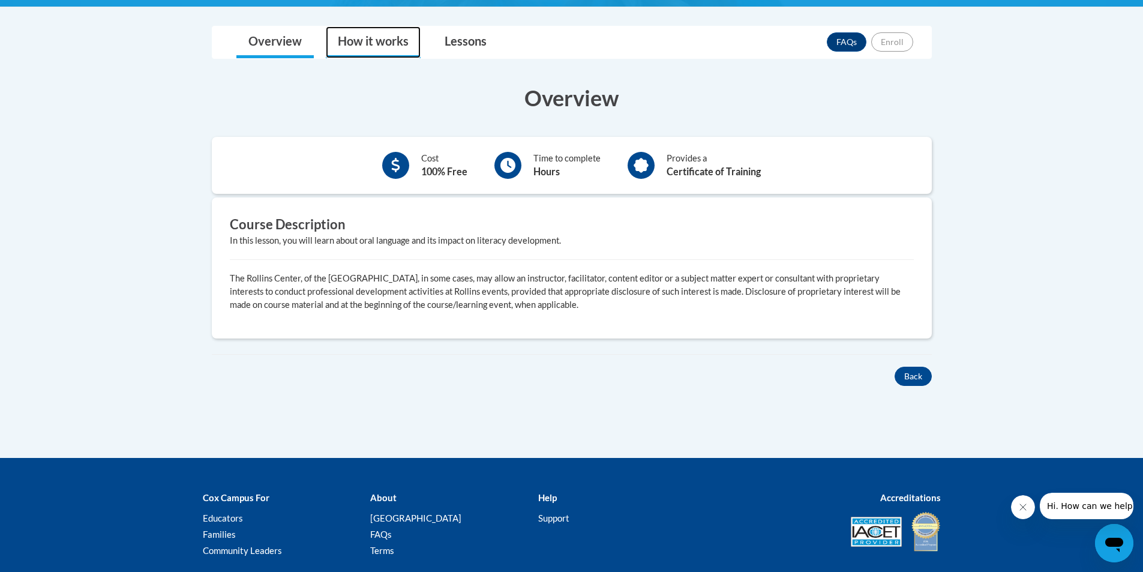
click at [400, 49] on link "How it works" at bounding box center [373, 42] width 95 height 32
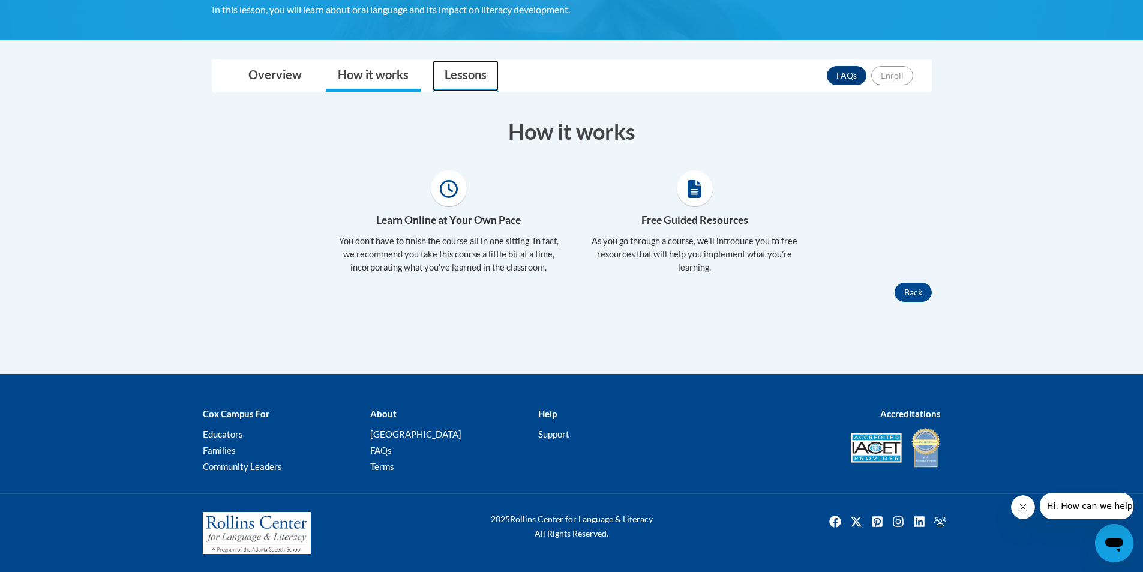
click at [470, 75] on link "Lessons" at bounding box center [466, 76] width 66 height 32
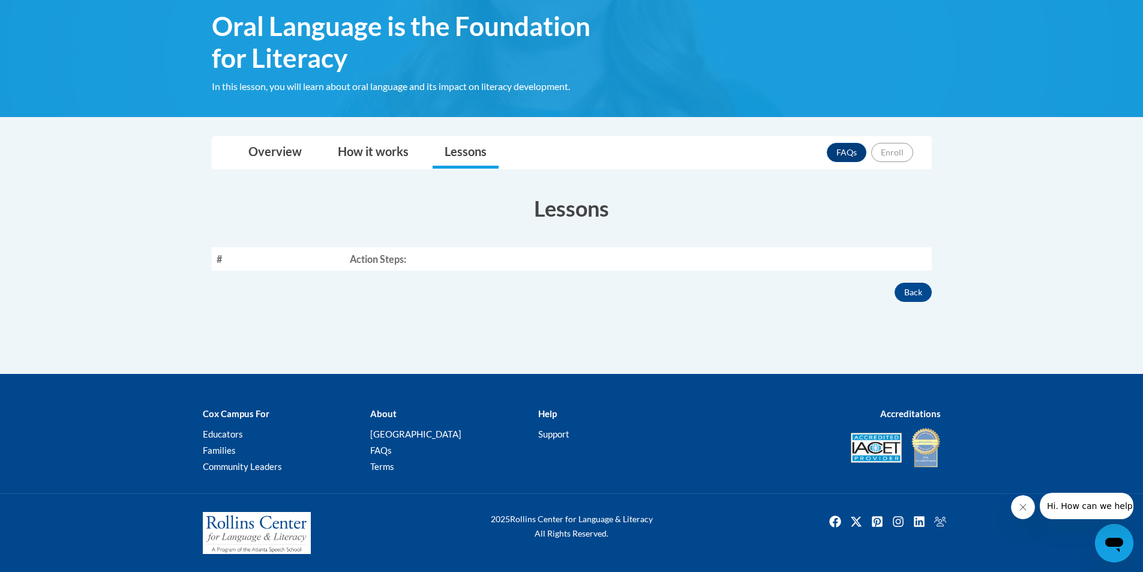
click at [398, 262] on th "Action Steps:" at bounding box center [638, 258] width 587 height 23
click at [348, 143] on link "How it works" at bounding box center [373, 153] width 95 height 32
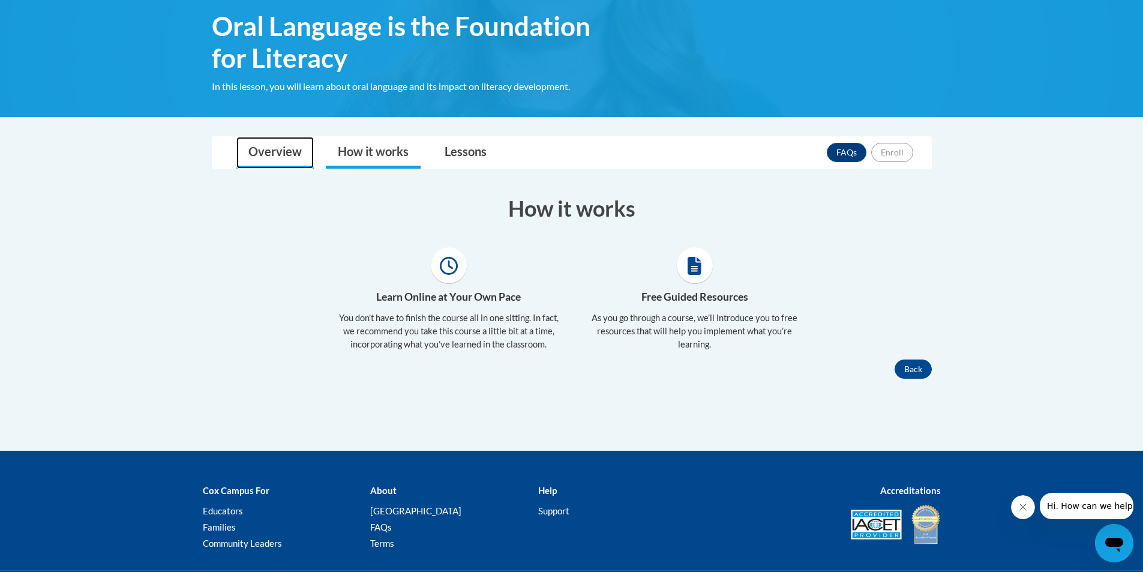
click at [277, 147] on link "Overview" at bounding box center [274, 153] width 77 height 32
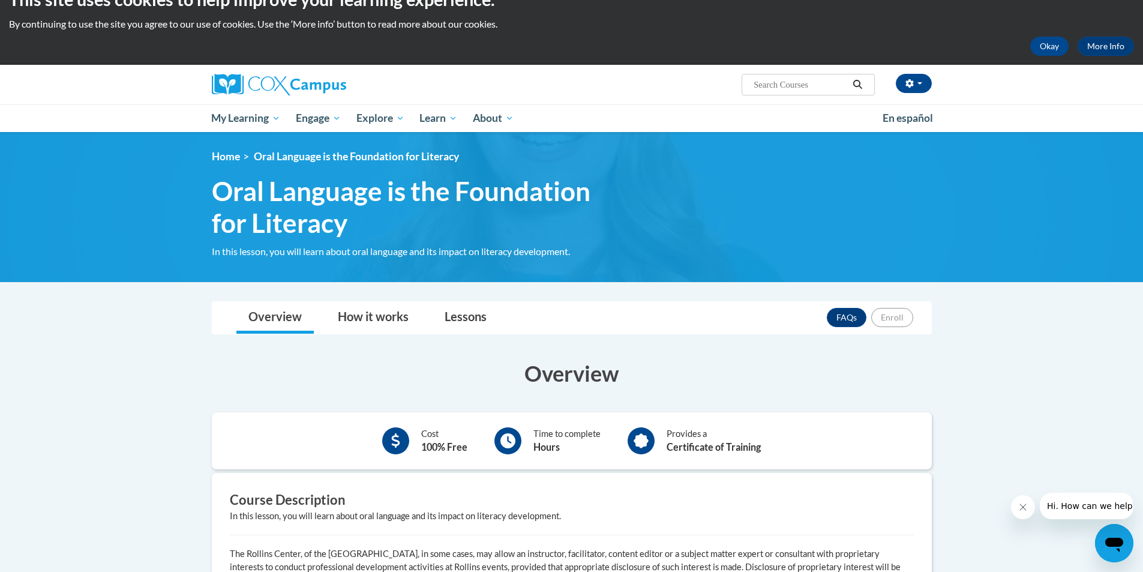
scroll to position [0, 0]
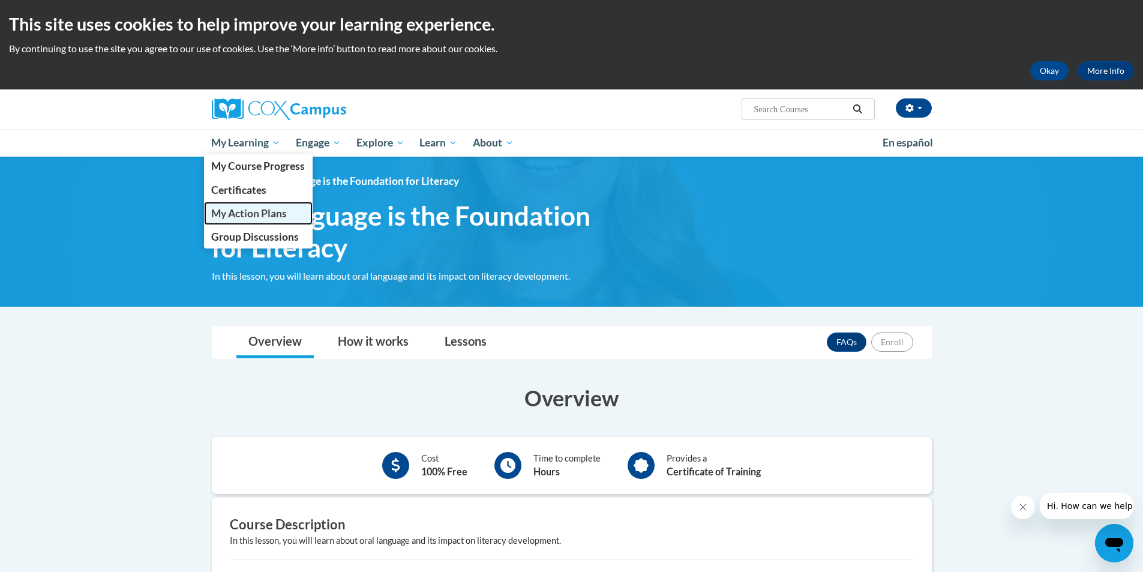
click at [266, 212] on span "My Action Plans" at bounding box center [249, 213] width 76 height 13
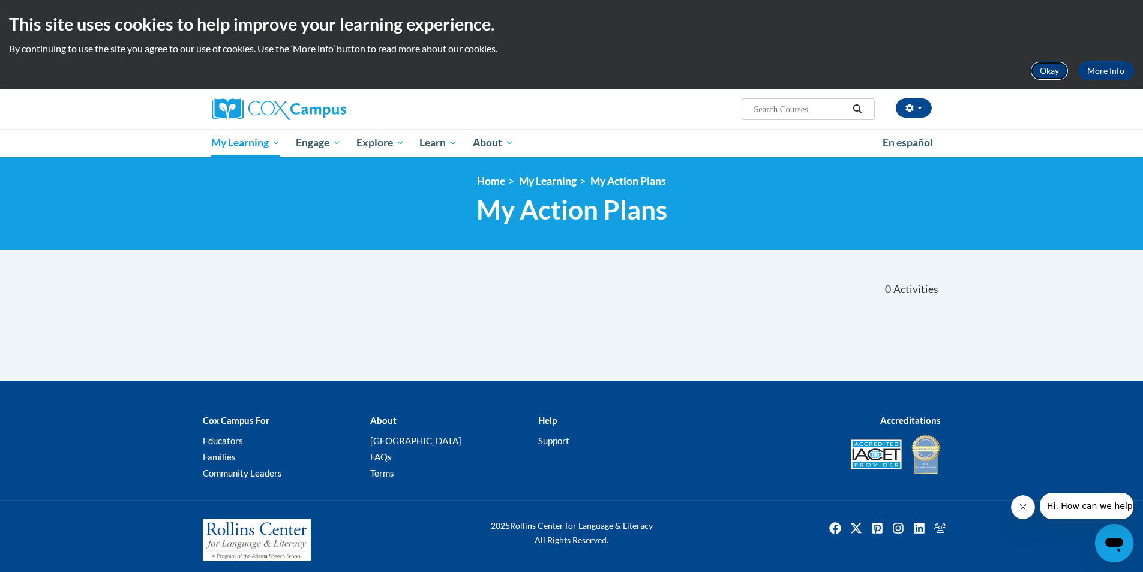
click at [1055, 67] on button "Okay" at bounding box center [1049, 70] width 38 height 19
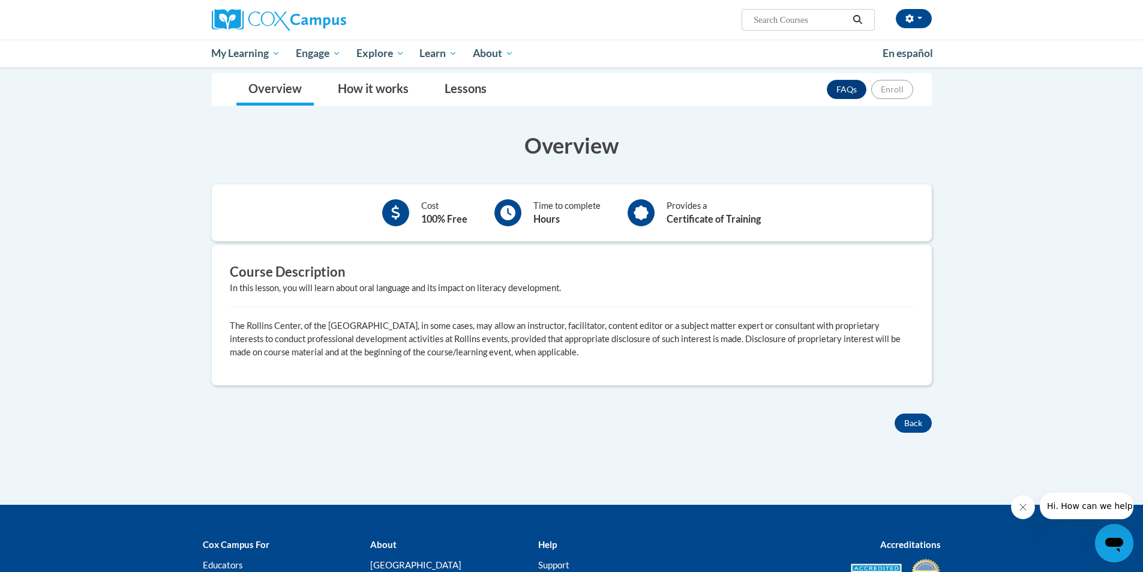
scroll to position [294, 0]
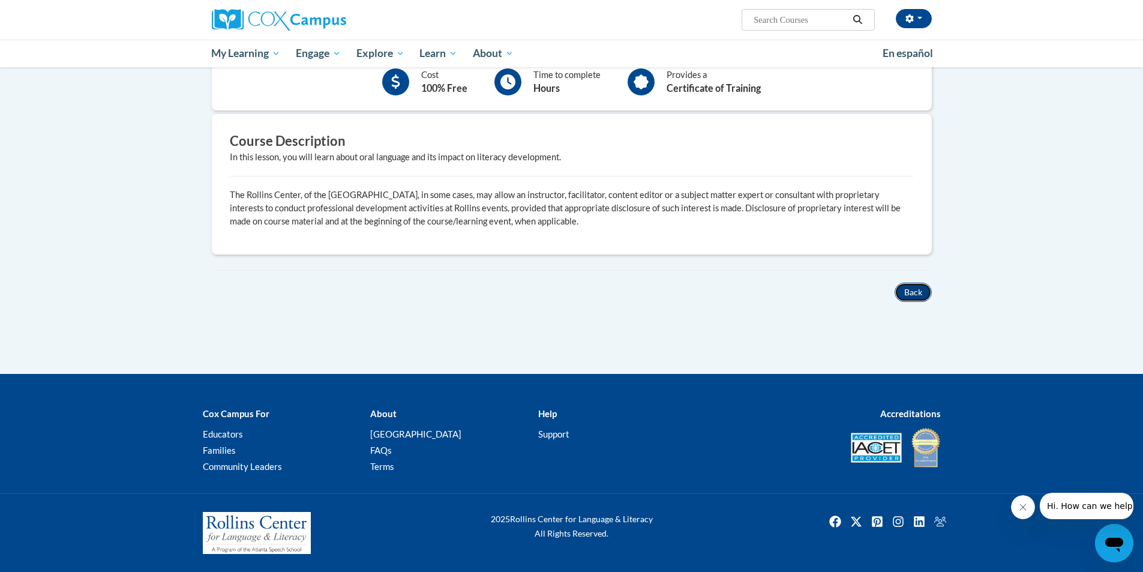
click at [907, 290] on button "Back" at bounding box center [912, 292] width 37 height 19
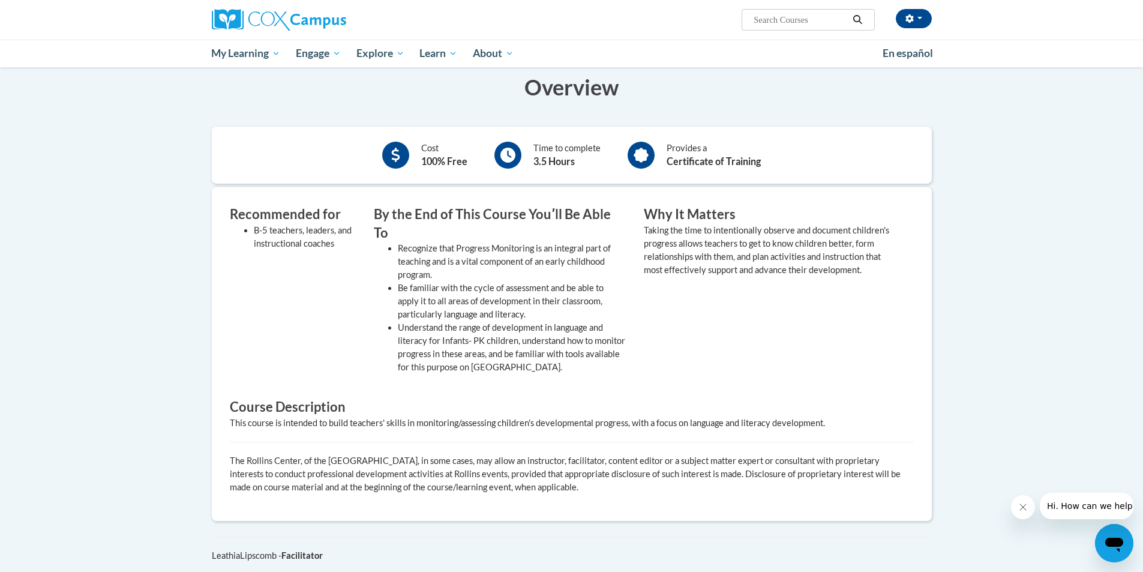
scroll to position [300, 0]
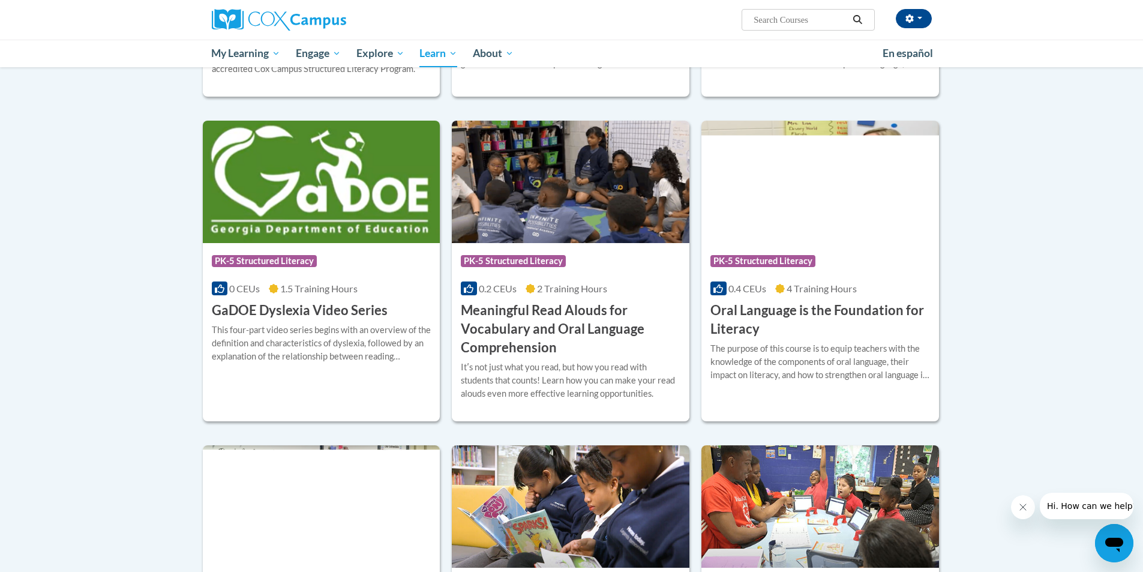
scroll to position [660, 0]
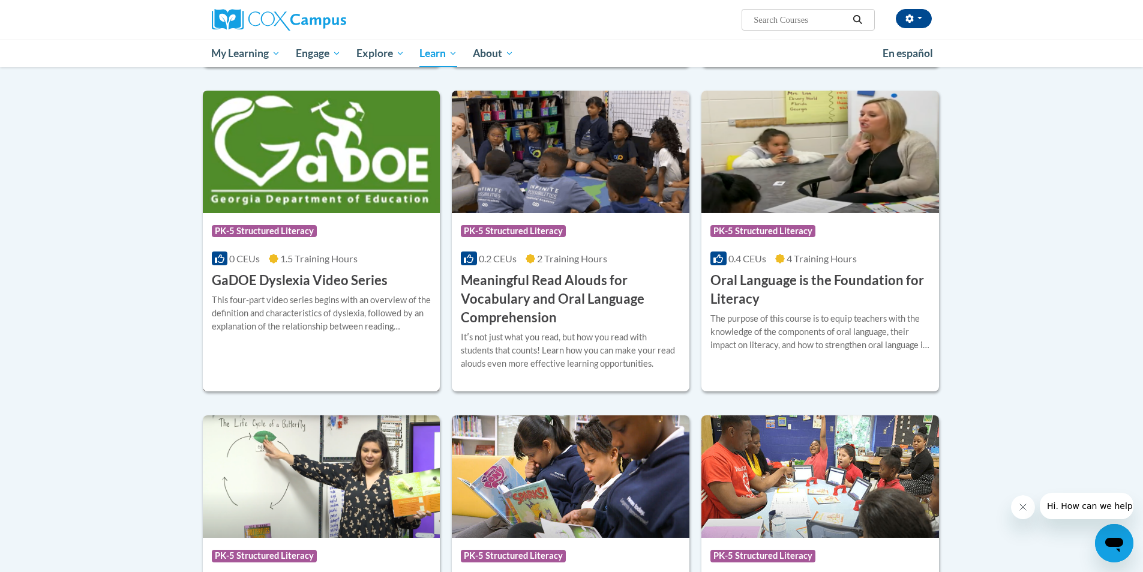
click at [281, 206] on img at bounding box center [322, 152] width 238 height 122
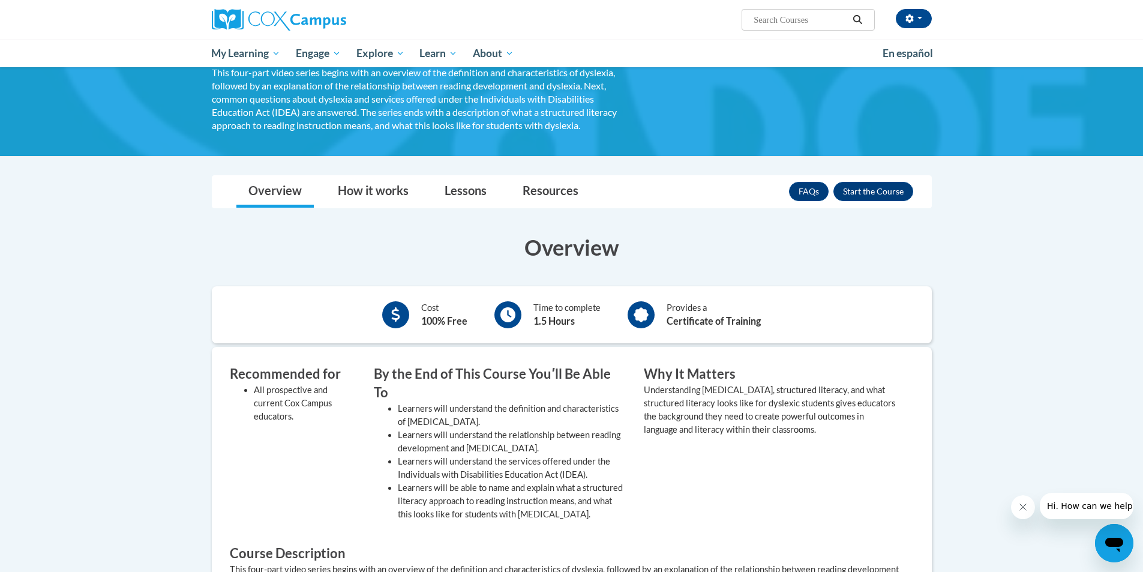
scroll to position [120, 0]
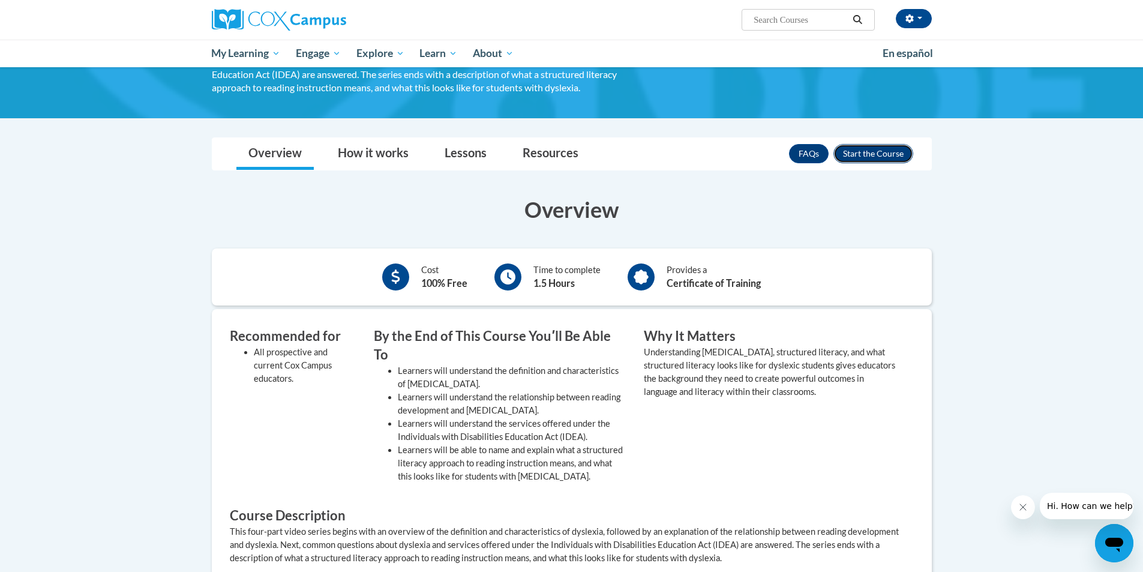
click at [861, 157] on button "Enroll" at bounding box center [873, 153] width 80 height 19
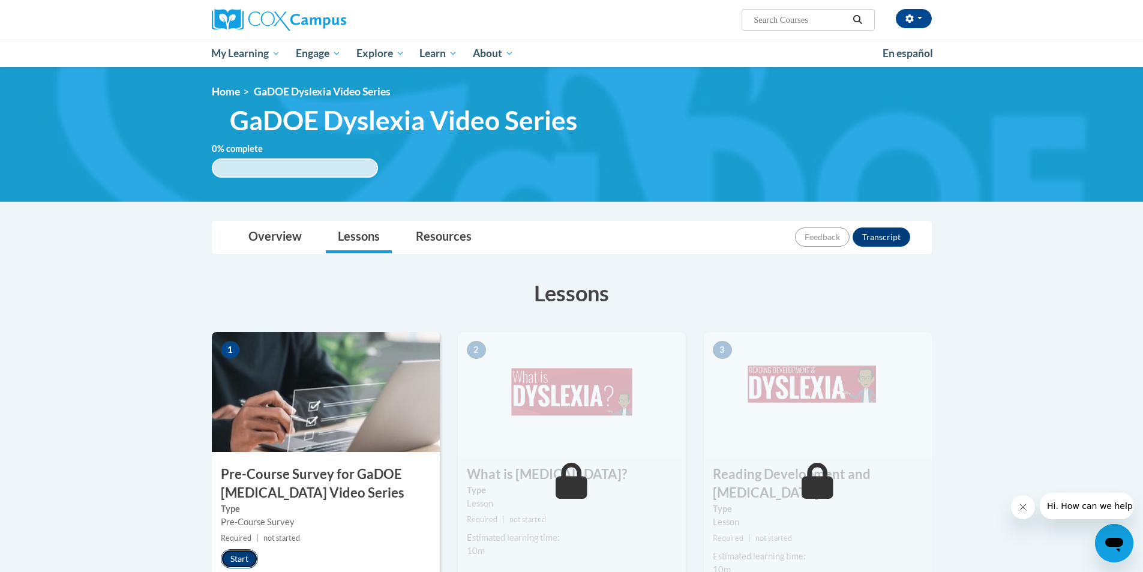
click at [251, 557] on button "Start" at bounding box center [239, 558] width 37 height 19
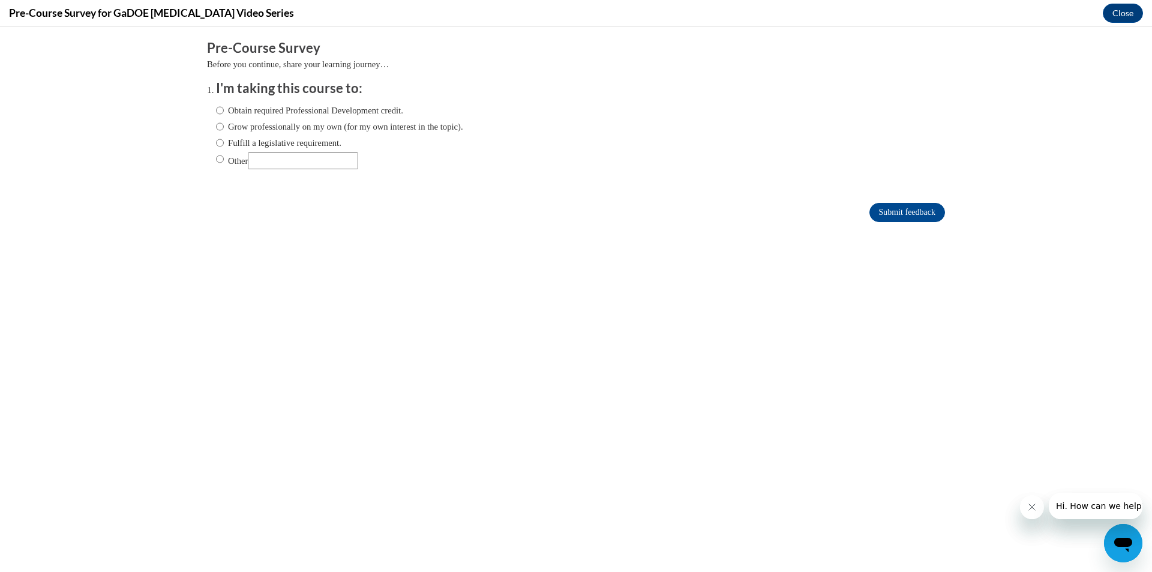
click at [207, 125] on ol "I'm taking this course to: Obtain required Professional Development credit. Gro…" at bounding box center [576, 133] width 738 height 109
click at [216, 126] on input "Grow professionally on my own (for my own interest in the topic)." at bounding box center [220, 126] width 8 height 13
radio input "true"
click at [869, 212] on input "Submit feedback" at bounding box center [907, 212] width 76 height 19
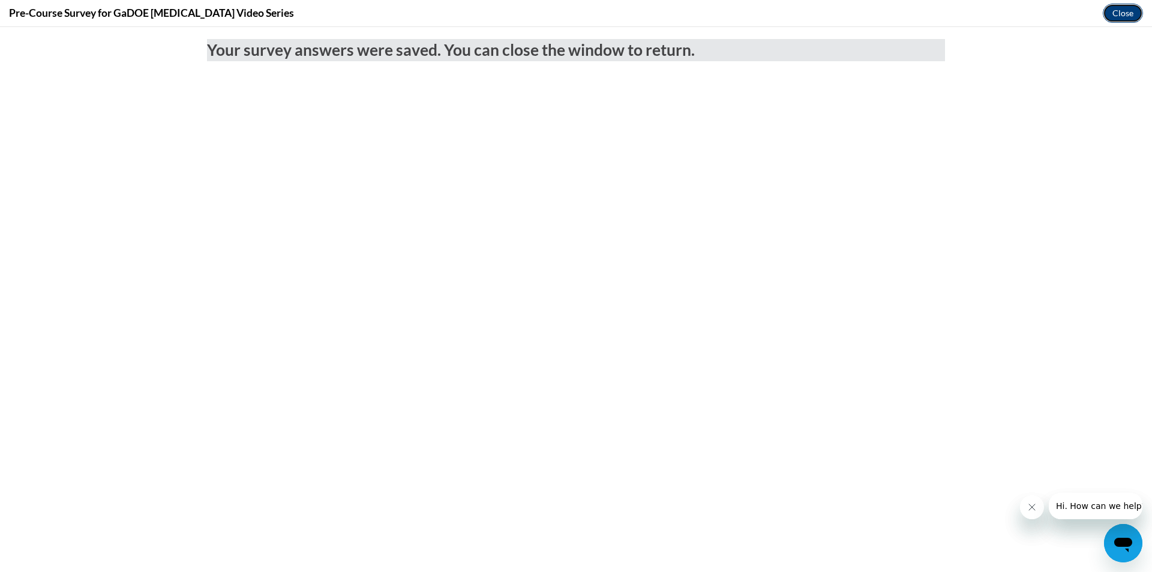
click at [1119, 14] on button "Close" at bounding box center [1123, 13] width 40 height 19
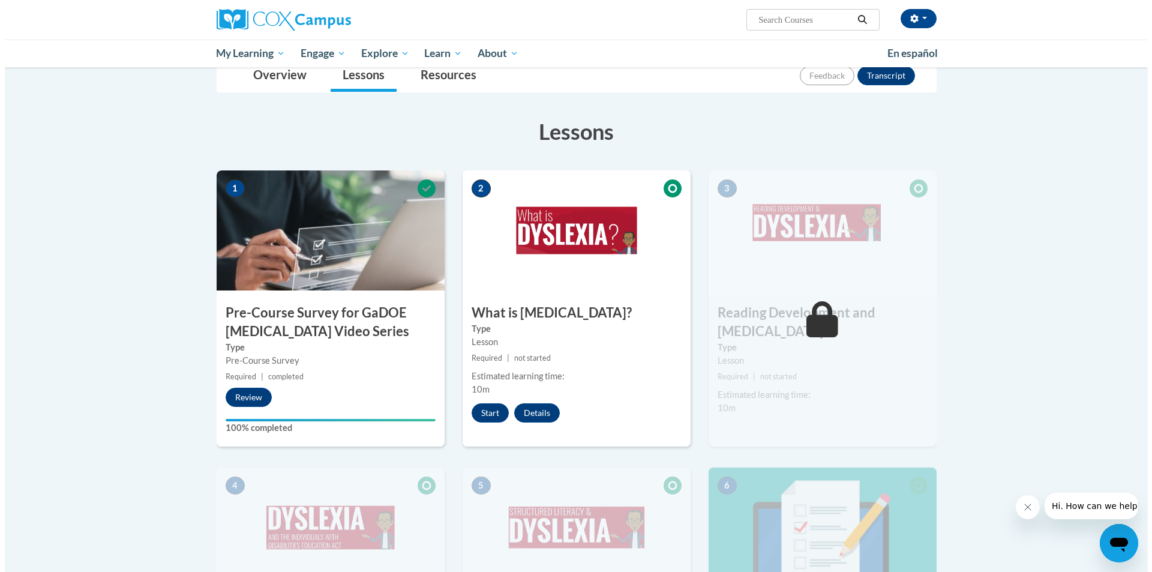
scroll to position [180, 0]
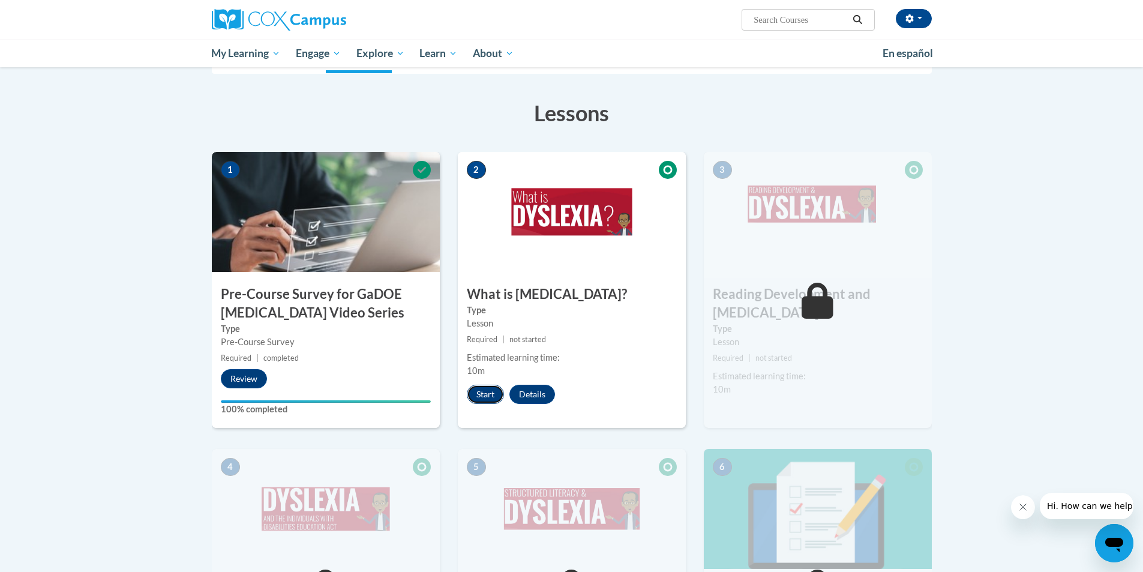
click at [482, 395] on button "Start" at bounding box center [485, 394] width 37 height 19
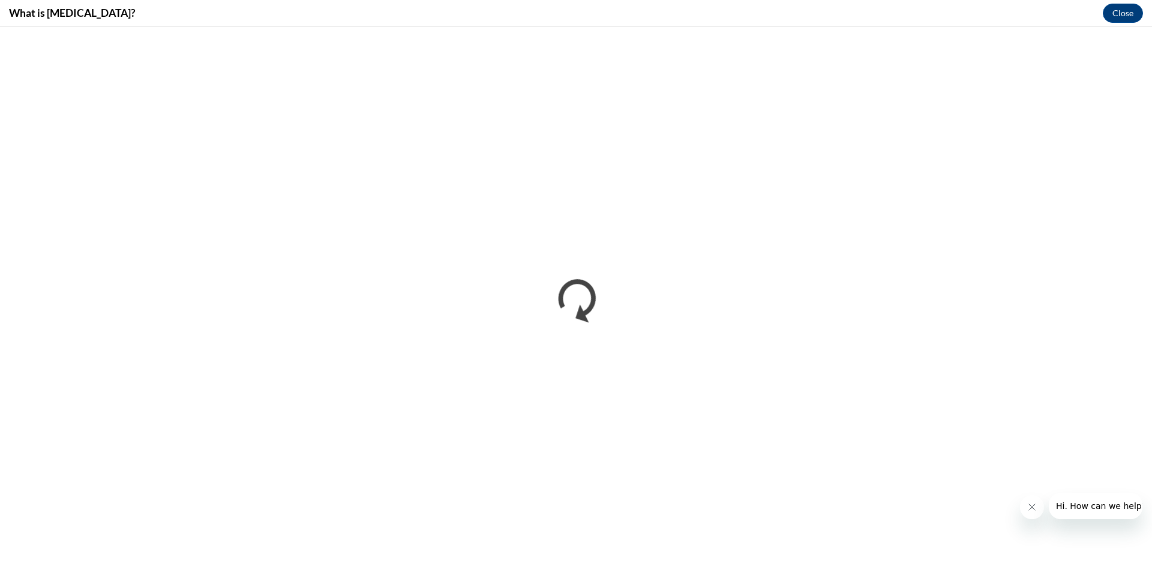
scroll to position [0, 0]
